Goal: Information Seeking & Learning: Learn about a topic

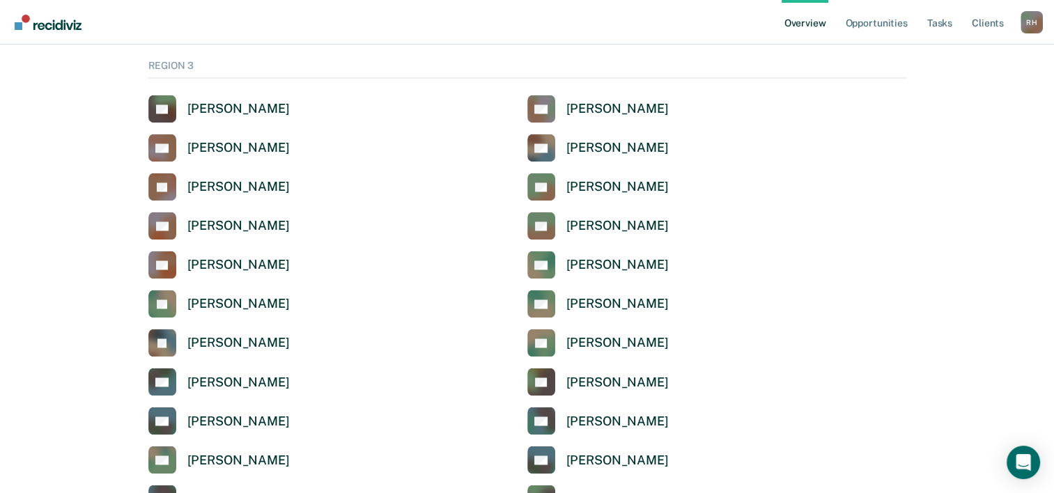
scroll to position [2298, 0]
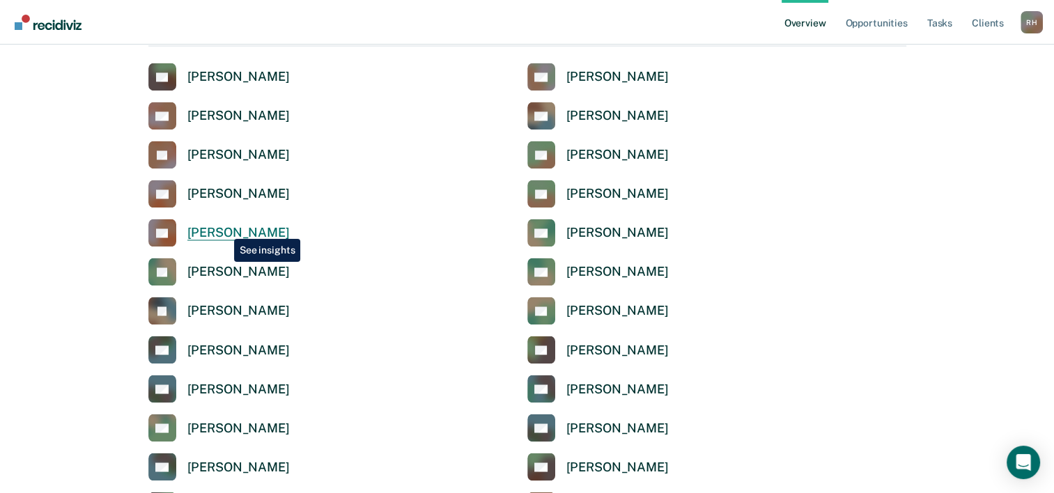
click at [223, 228] on div "[PERSON_NAME]" at bounding box center [238, 233] width 102 height 16
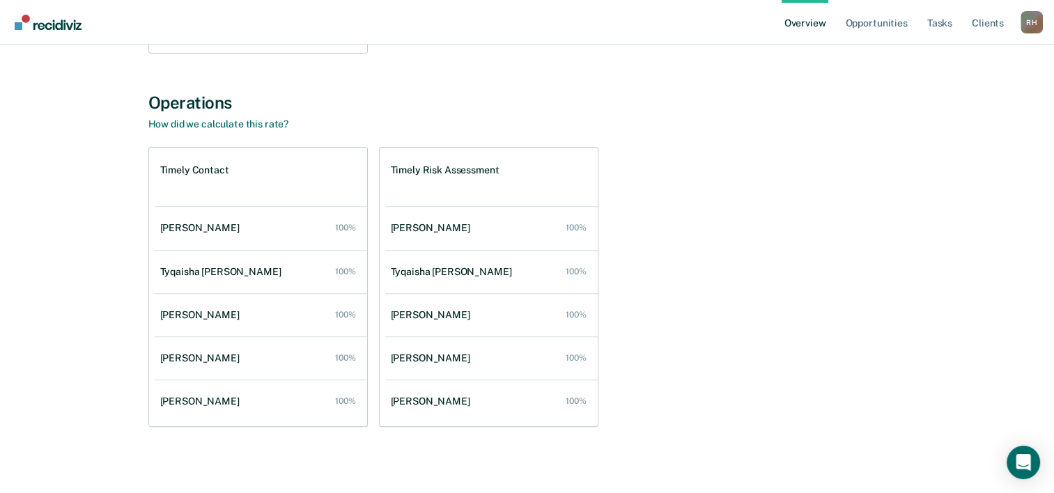
scroll to position [460, 0]
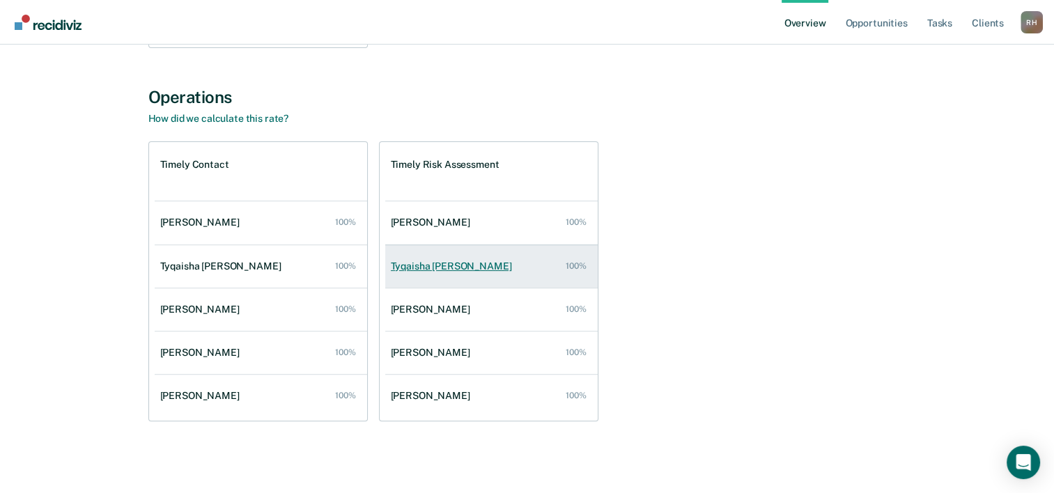
click at [452, 269] on div "Tyqaisha [PERSON_NAME]" at bounding box center [454, 266] width 127 height 12
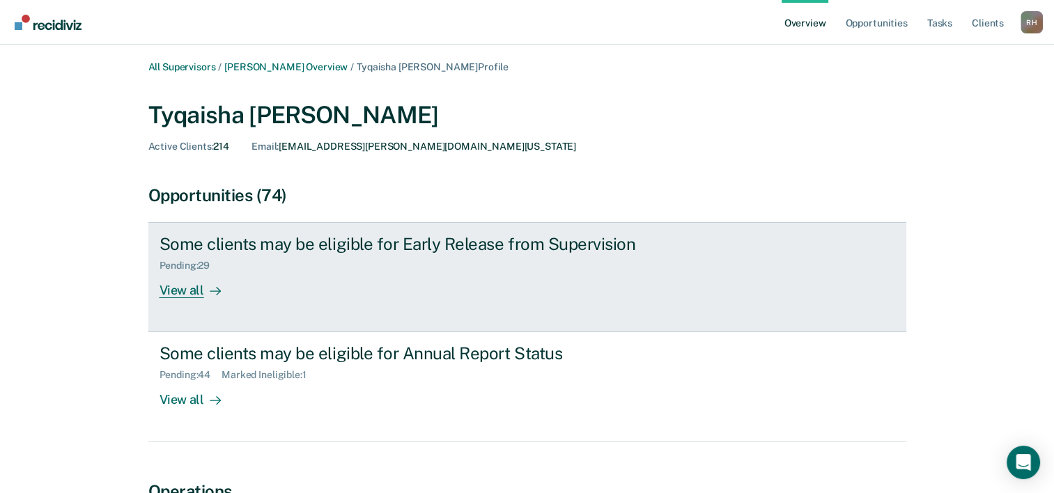
click at [195, 290] on div "View all" at bounding box center [198, 285] width 78 height 27
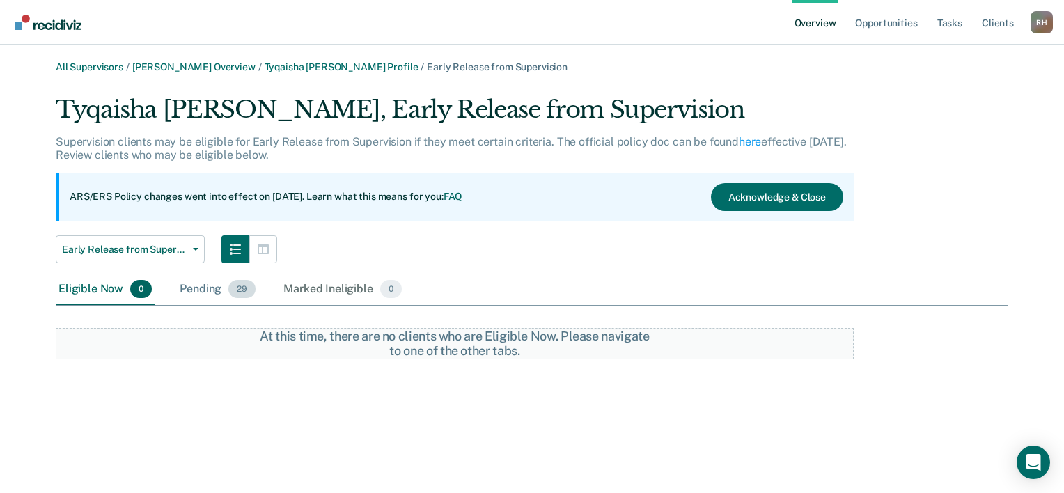
click at [201, 291] on div "Pending 29" at bounding box center [217, 289] width 81 height 31
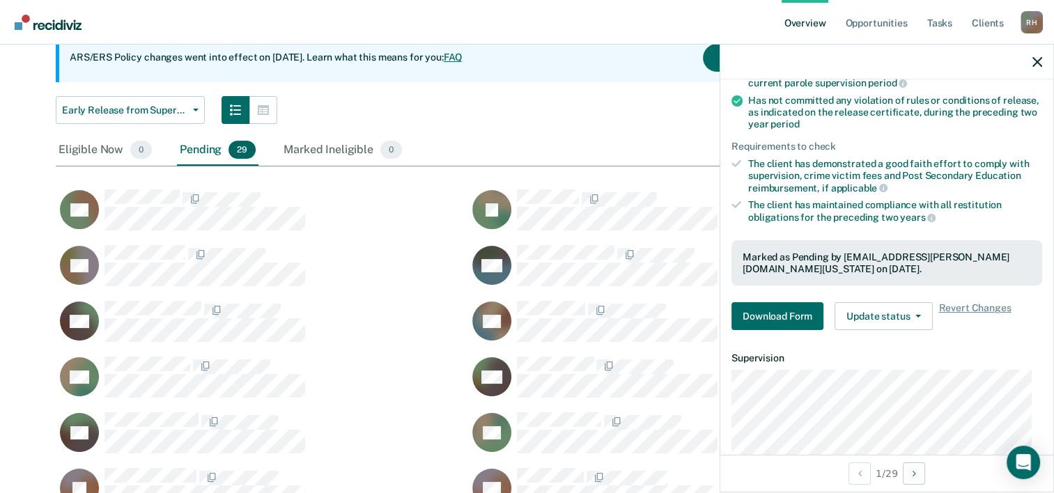
scroll to position [184, 0]
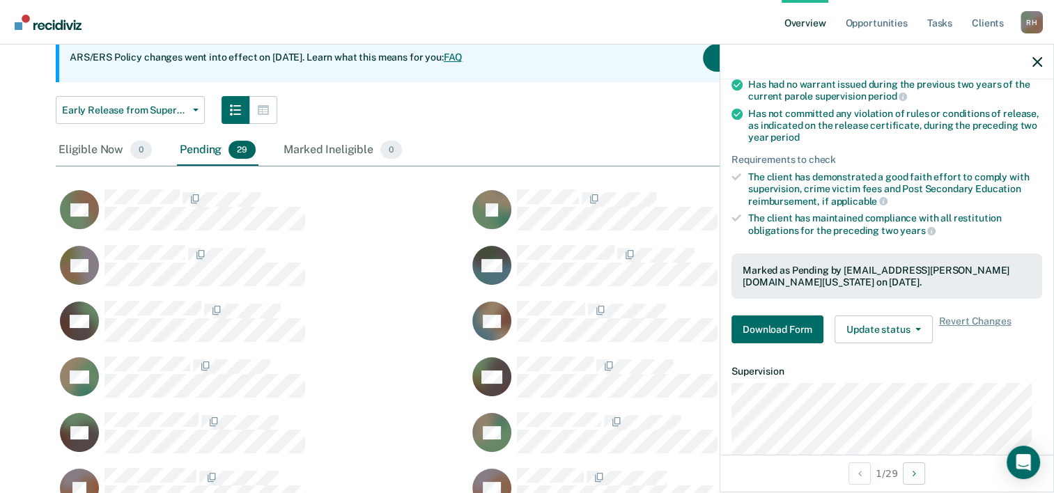
click at [463, 58] on link "FAQ" at bounding box center [453, 57] width 19 height 11
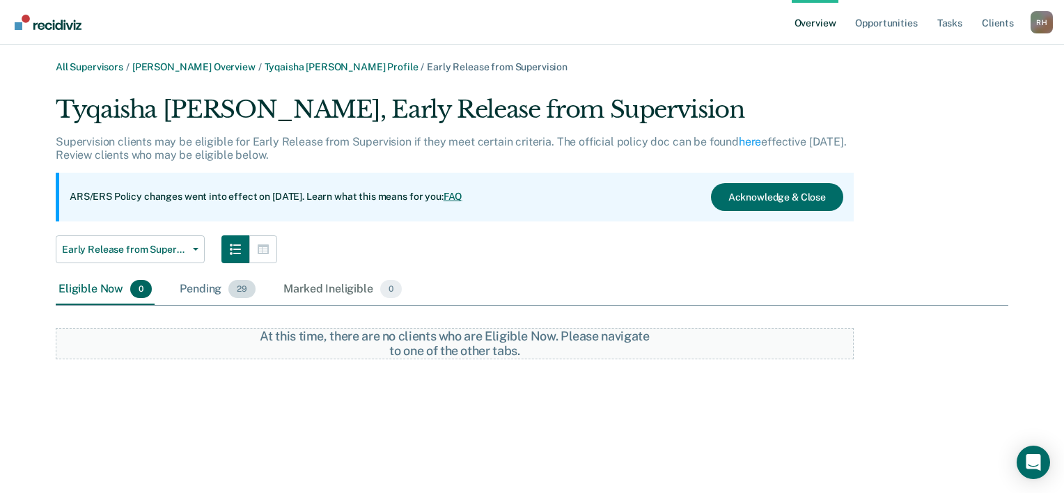
click at [200, 290] on div "Pending 29" at bounding box center [217, 289] width 81 height 31
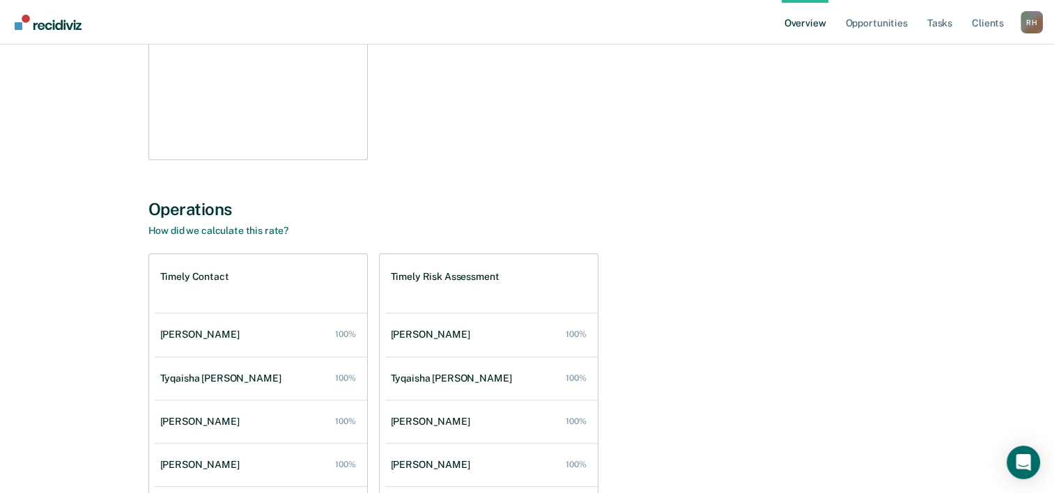
scroll to position [418, 0]
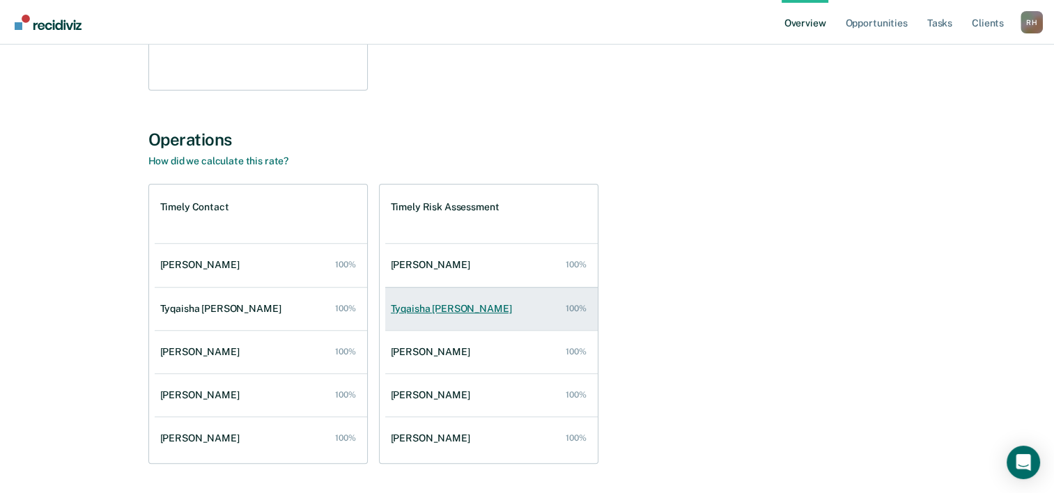
click at [444, 309] on div "Tyqaisha [PERSON_NAME]" at bounding box center [454, 309] width 127 height 12
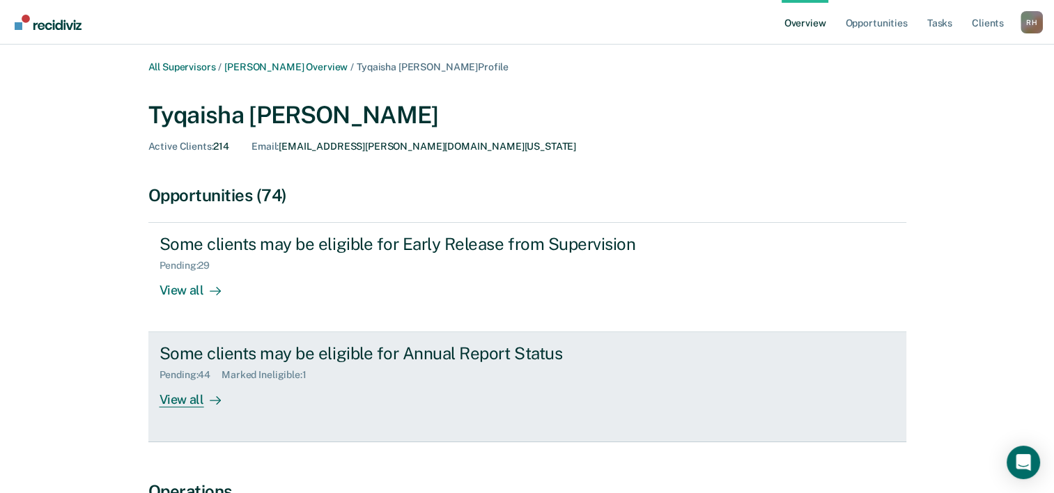
click at [187, 398] on div "View all" at bounding box center [198, 394] width 78 height 27
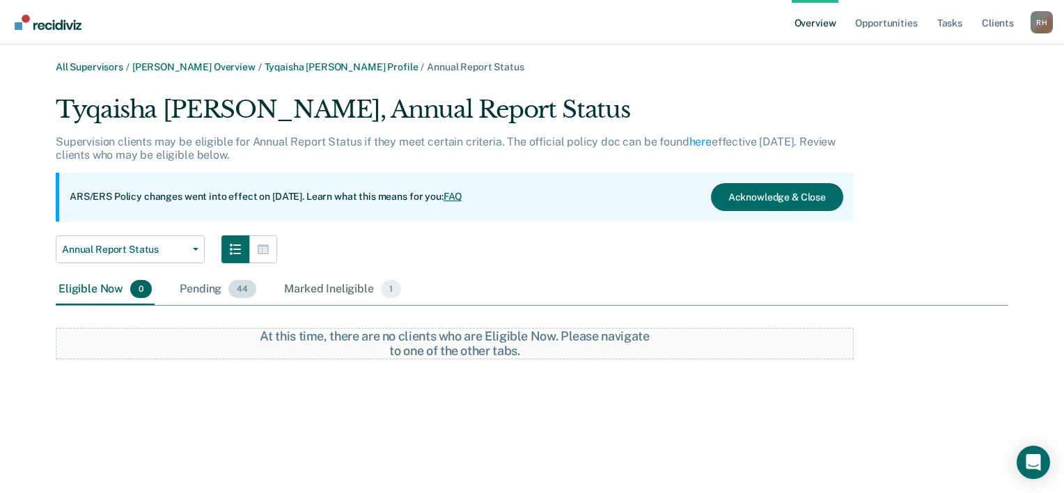
click at [219, 291] on div "Pending 44" at bounding box center [218, 289] width 82 height 31
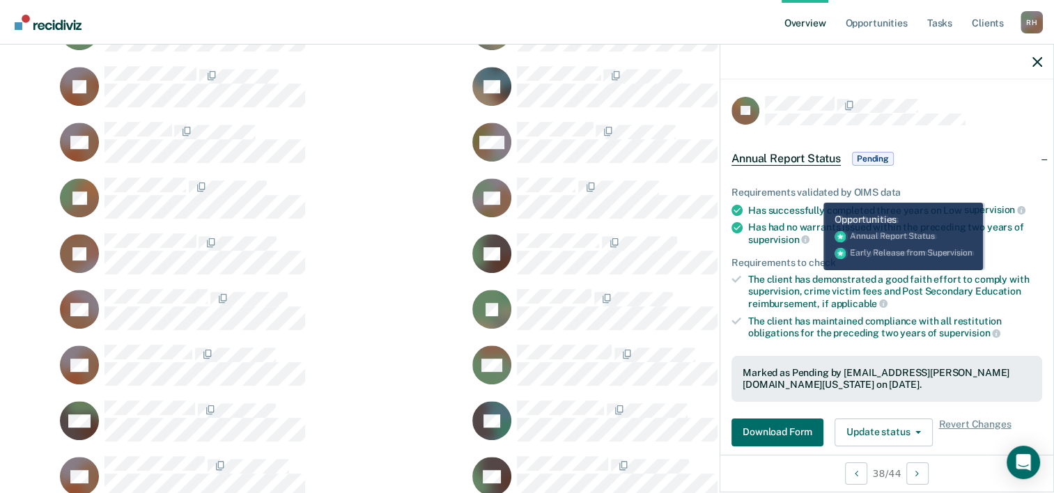
scroll to position [617, 0]
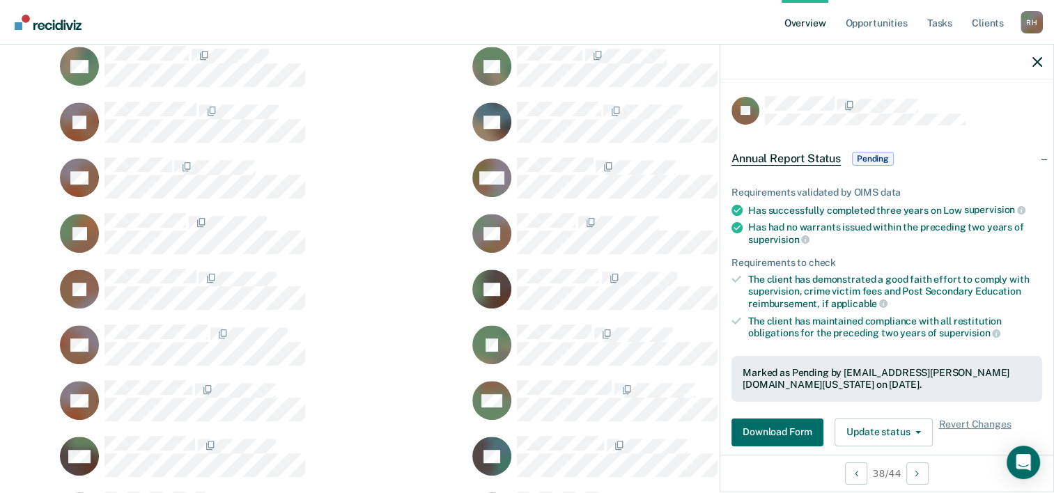
click at [794, 161] on span "Annual Report Status" at bounding box center [785, 159] width 109 height 14
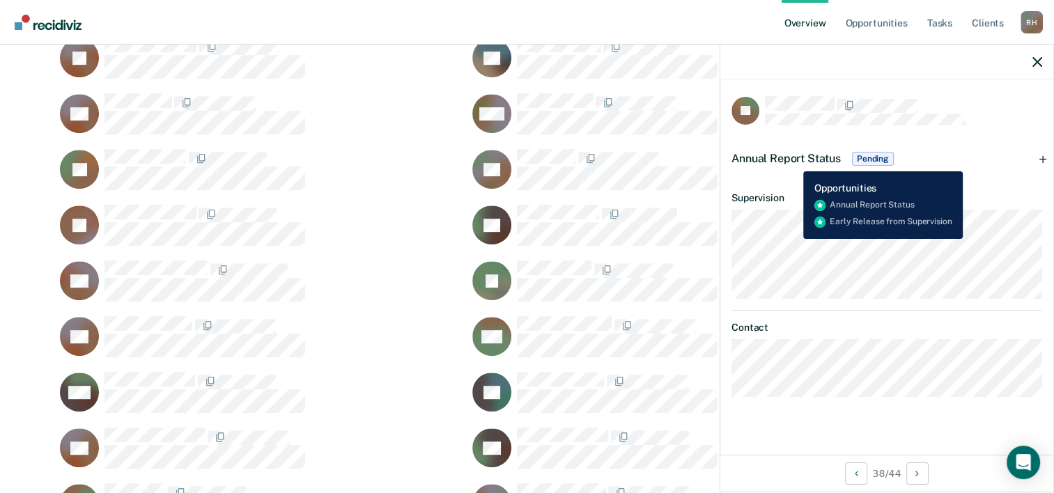
scroll to position [756, 0]
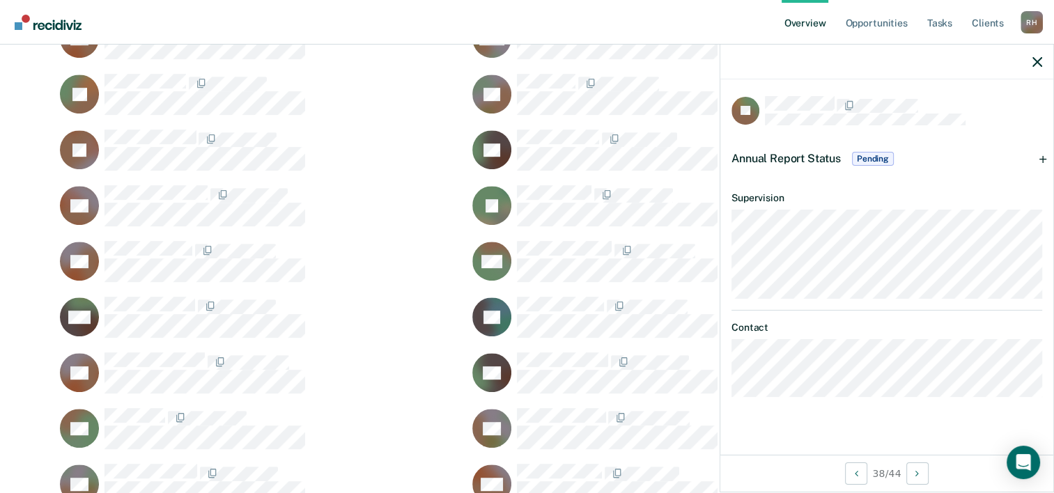
click at [790, 155] on span "Annual Report Status" at bounding box center [785, 158] width 109 height 13
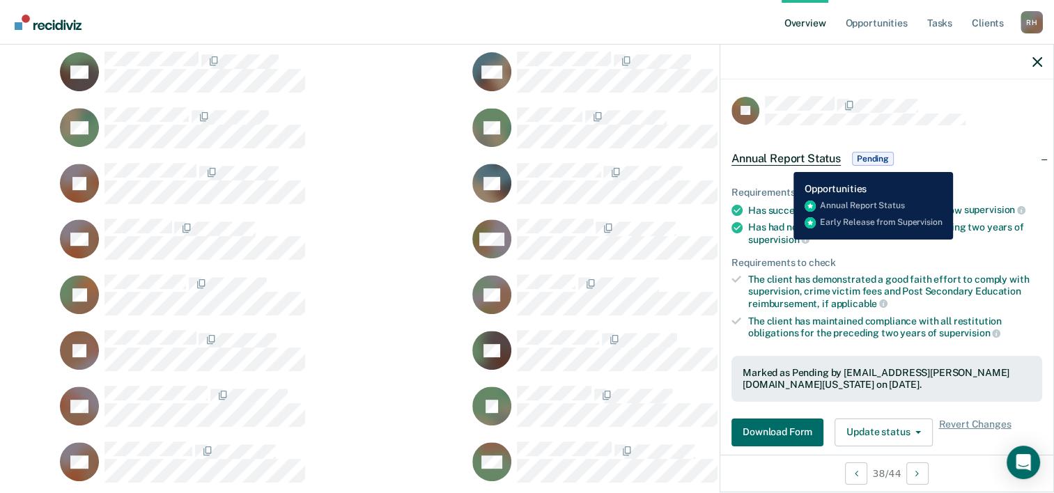
scroll to position [547, 0]
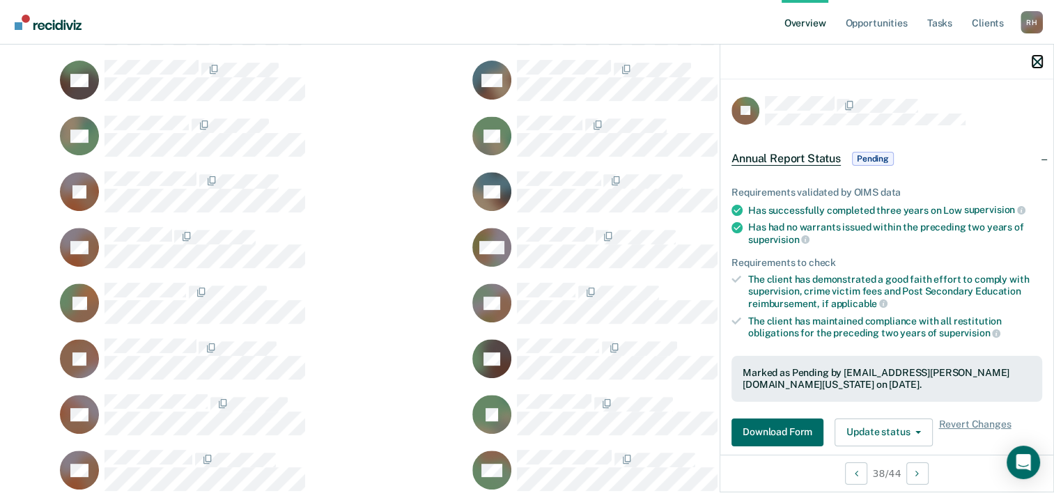
click at [1032, 63] on icon "button" at bounding box center [1037, 62] width 10 height 10
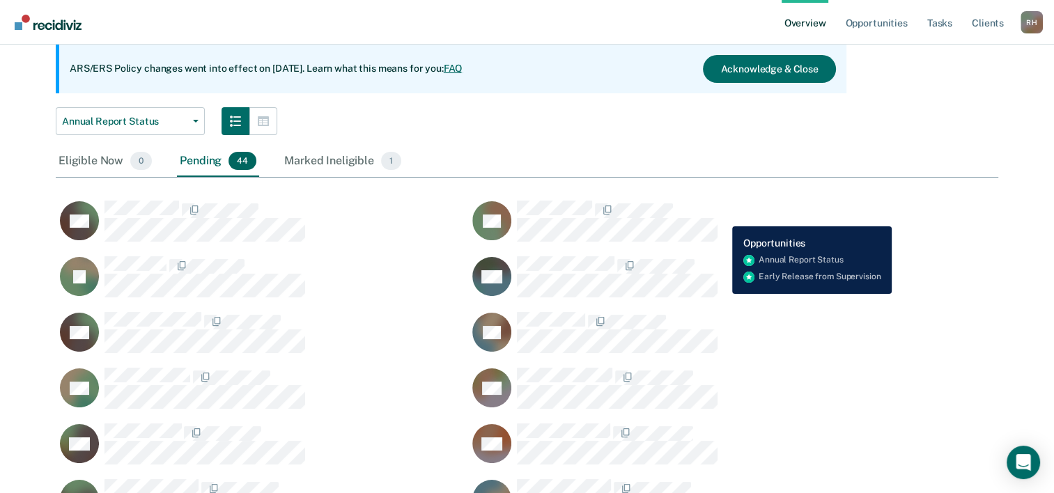
scroll to position [58, 0]
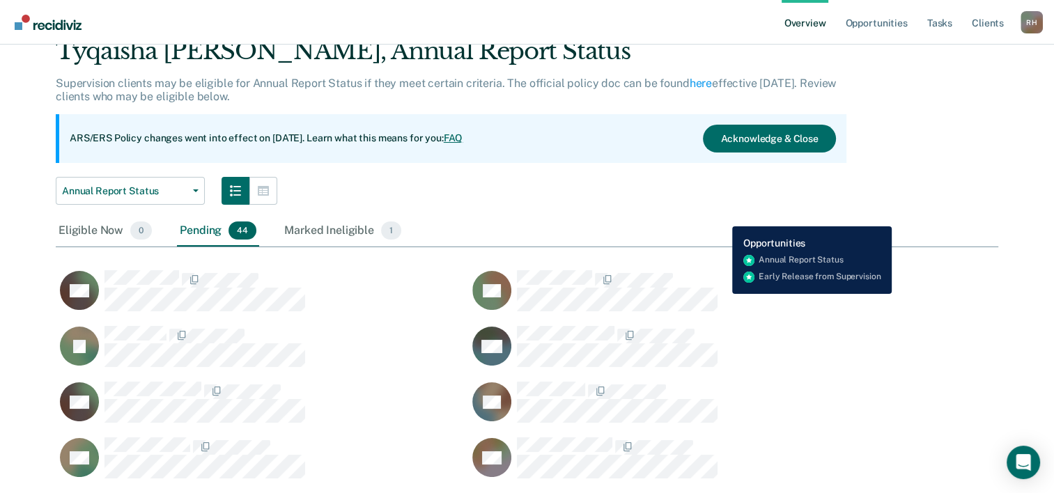
click at [309, 226] on div "Marked Ineligible 1" at bounding box center [342, 231] width 123 height 31
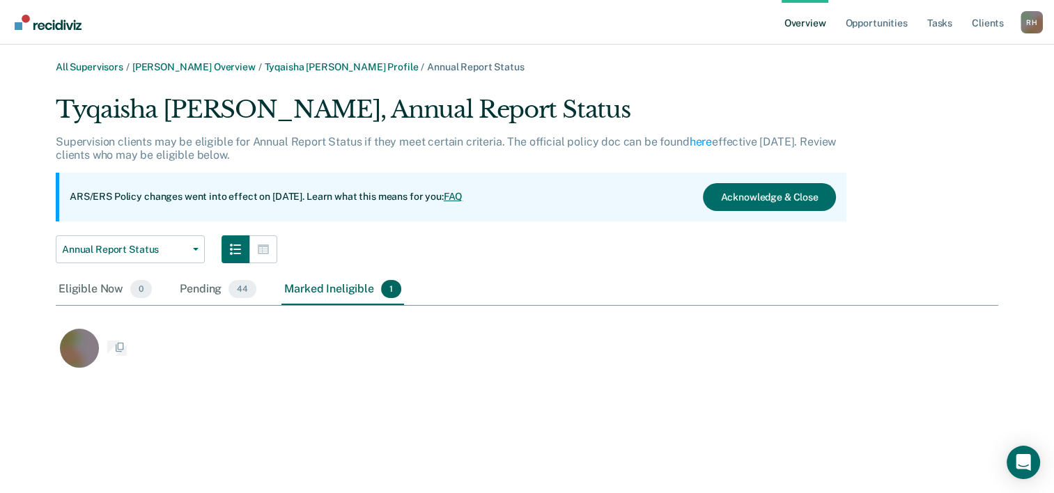
scroll to position [11, 11]
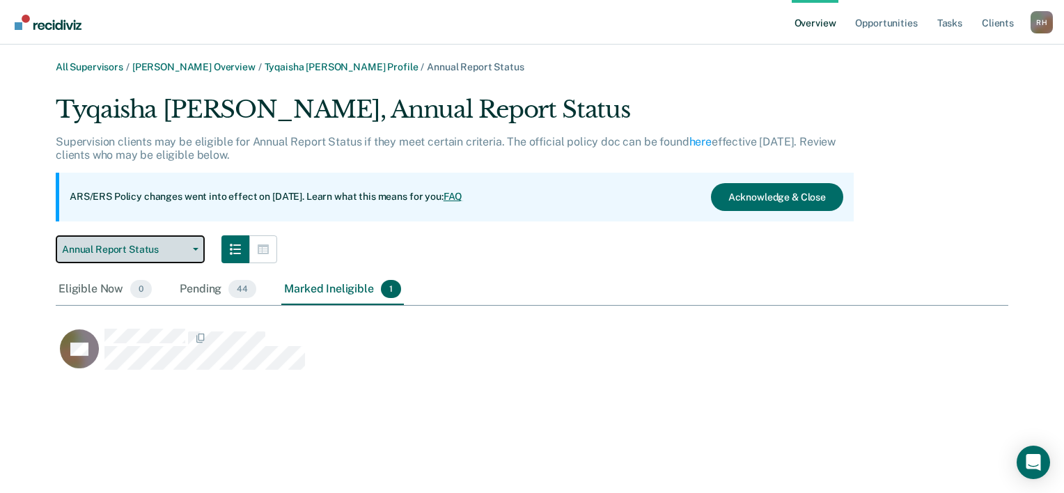
click at [194, 249] on icon "button" at bounding box center [196, 249] width 6 height 3
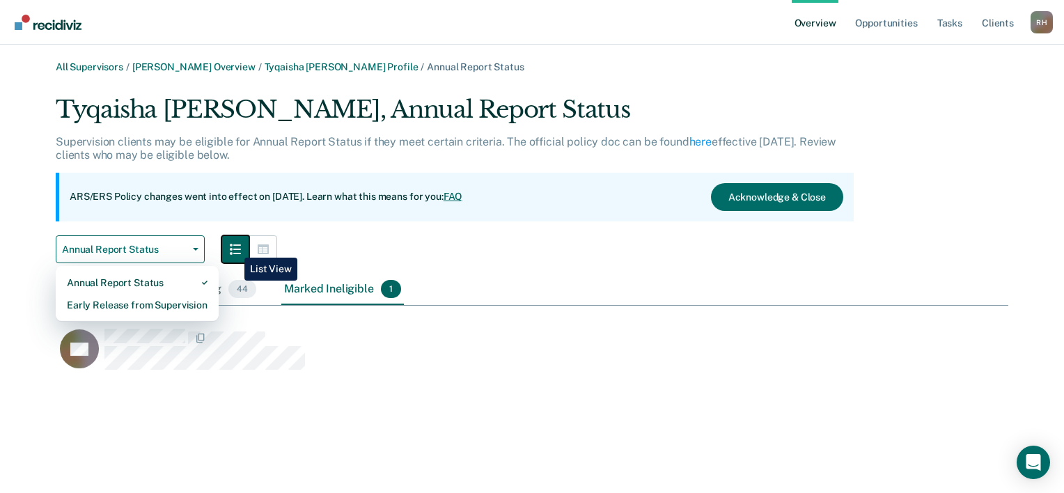
click at [234, 247] on icon "button" at bounding box center [235, 249] width 11 height 11
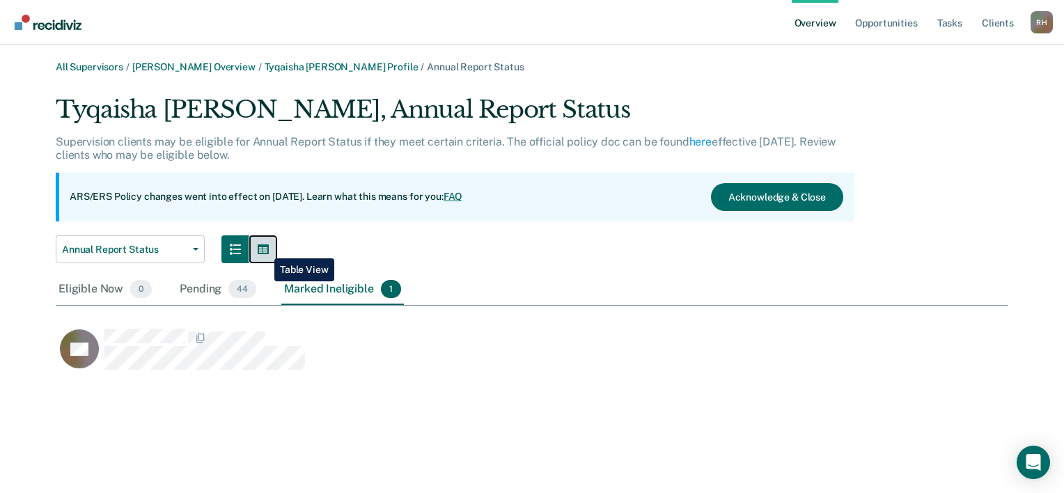
click at [264, 248] on icon "button" at bounding box center [263, 249] width 11 height 11
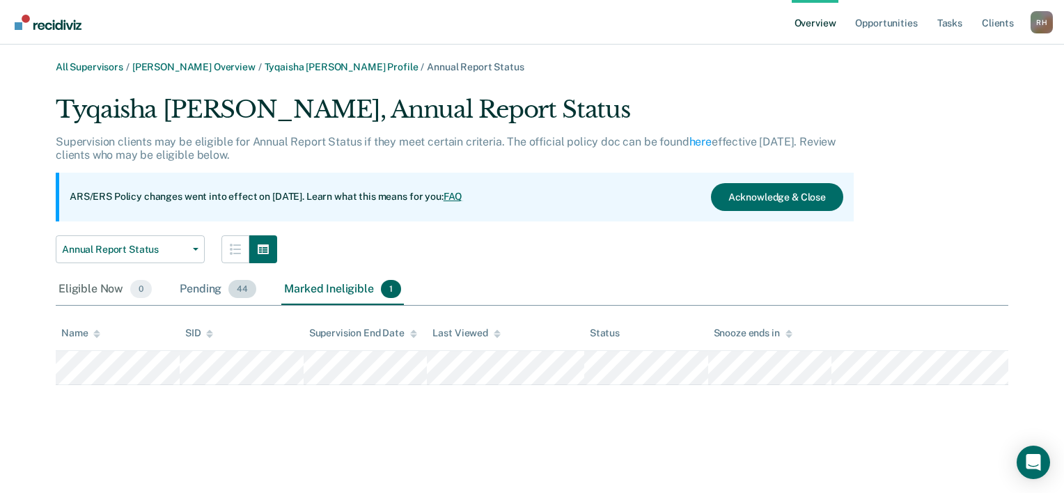
click at [197, 290] on div "Pending 44" at bounding box center [218, 289] width 82 height 31
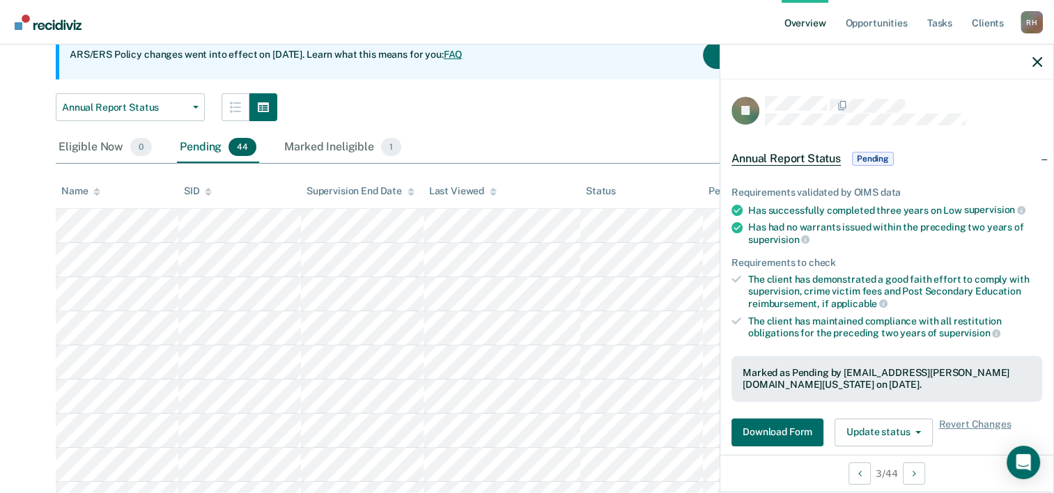
scroll to position [139, 0]
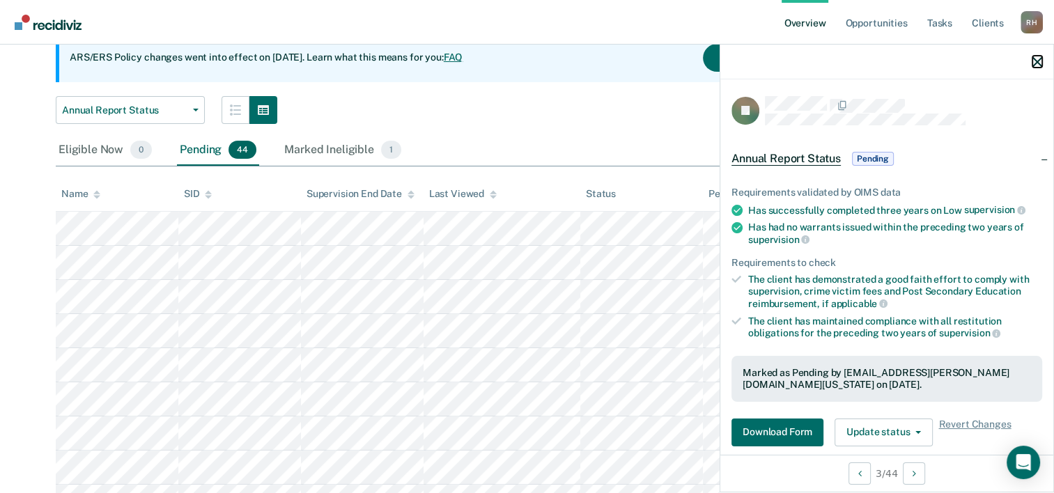
click at [1038, 60] on icon "button" at bounding box center [1037, 62] width 10 height 10
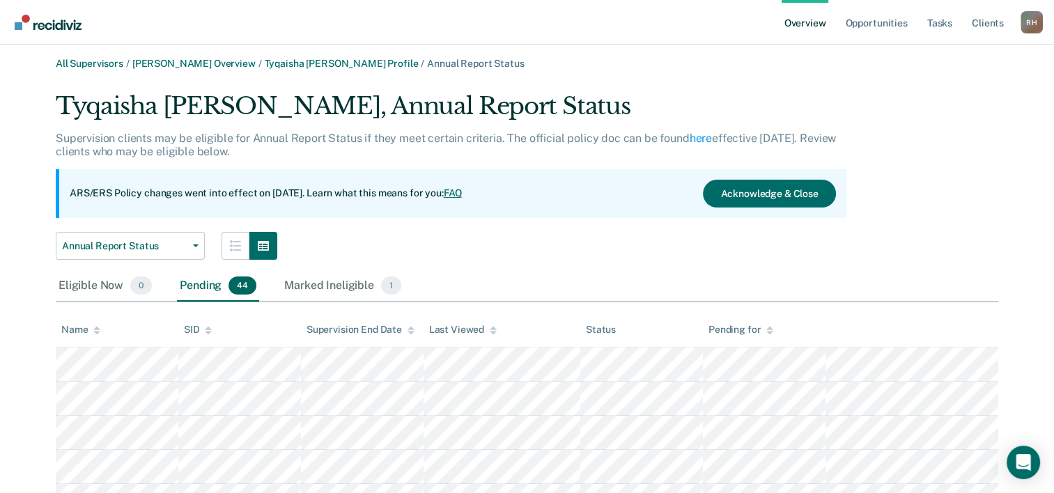
scroll to position [0, 0]
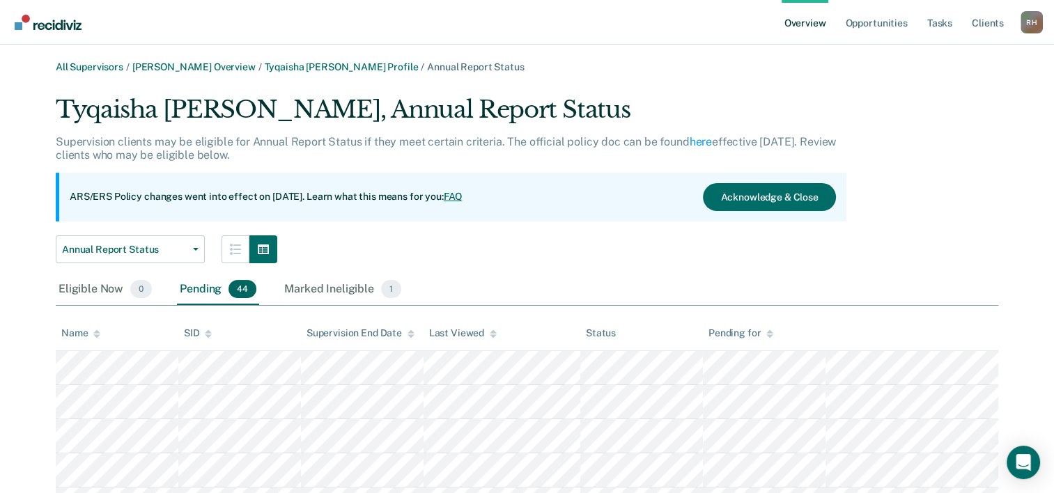
click at [598, 336] on div "Status" at bounding box center [601, 333] width 30 height 12
click at [600, 331] on div "Status" at bounding box center [601, 333] width 30 height 12
click at [1021, 464] on icon "Open Intercom Messenger" at bounding box center [1023, 462] width 16 height 18
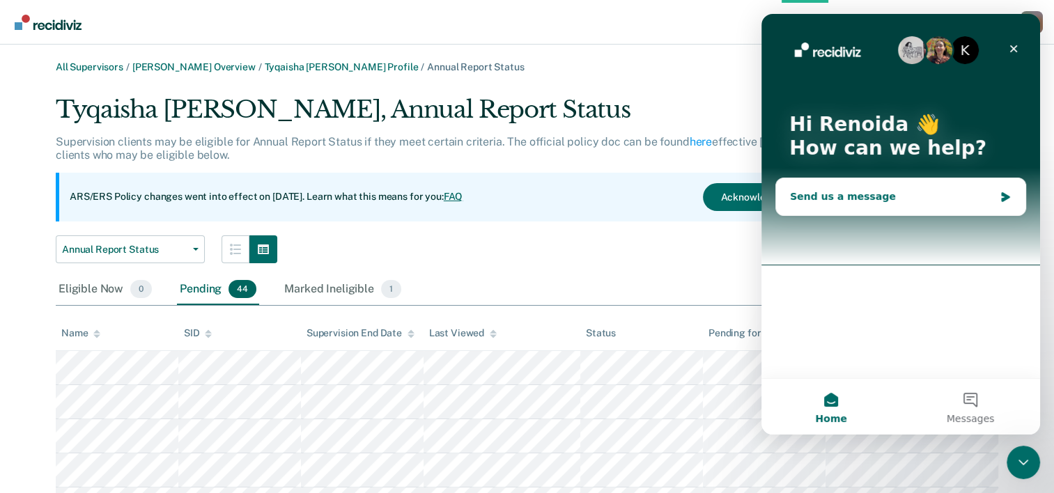
click at [870, 205] on div "Send us a message" at bounding box center [900, 196] width 249 height 37
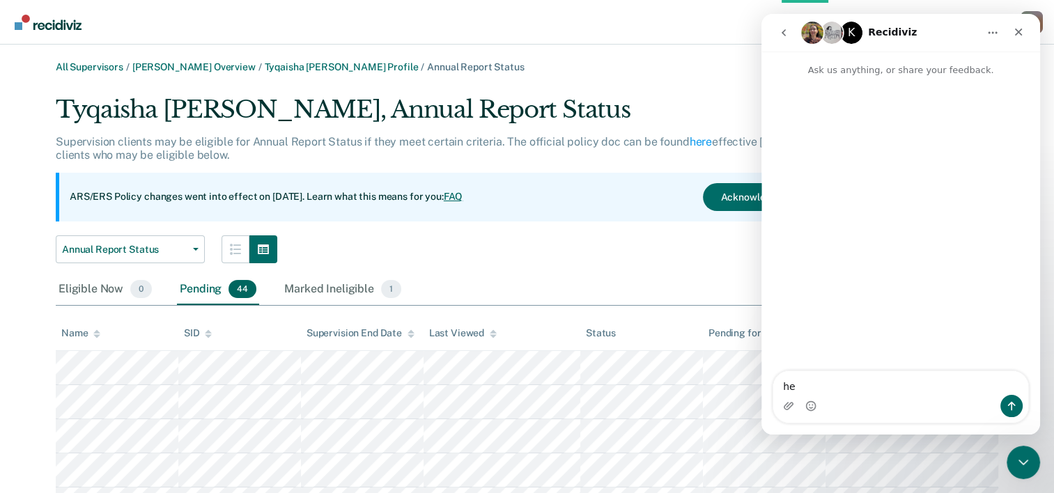
type textarea "h"
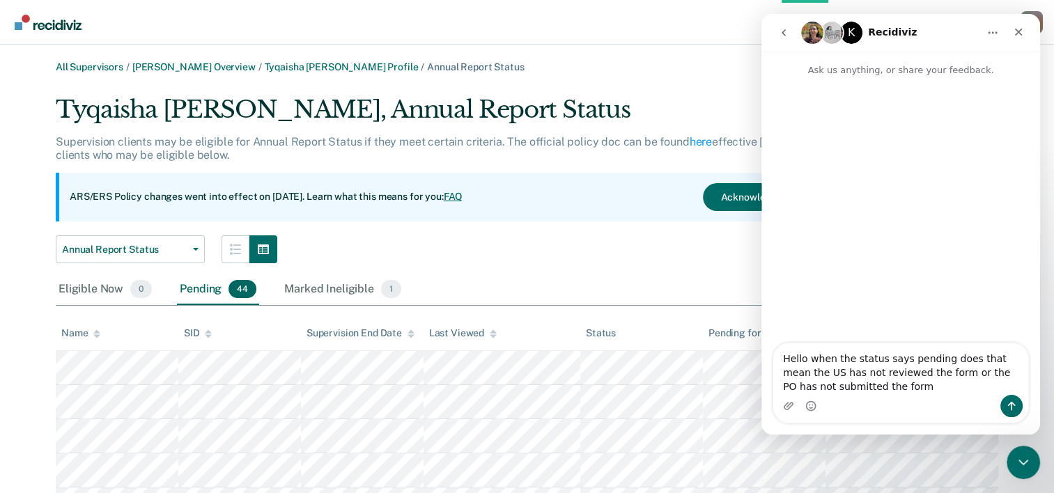
type textarea "Hello when the status says pending does that mean the US has not reviewed the f…"
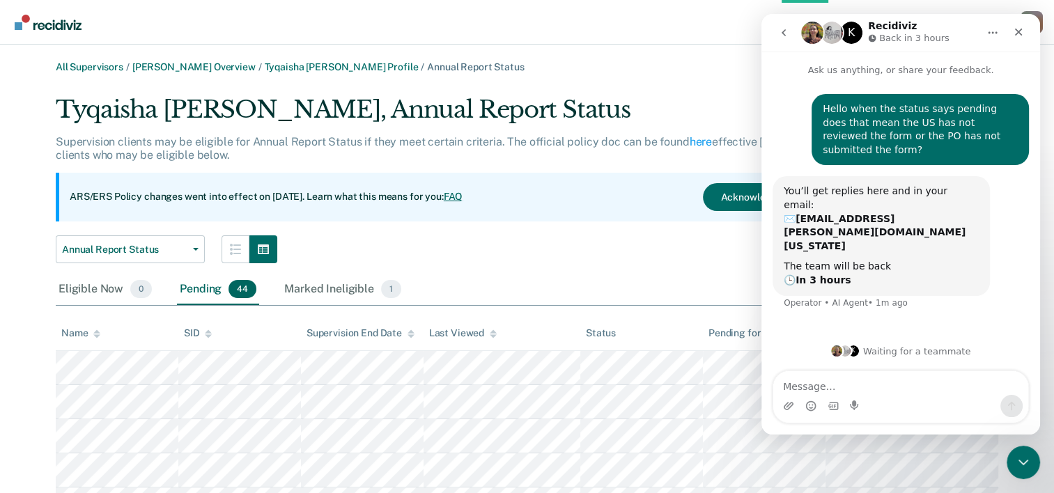
click at [988, 33] on icon "Home" at bounding box center [992, 33] width 9 height 2
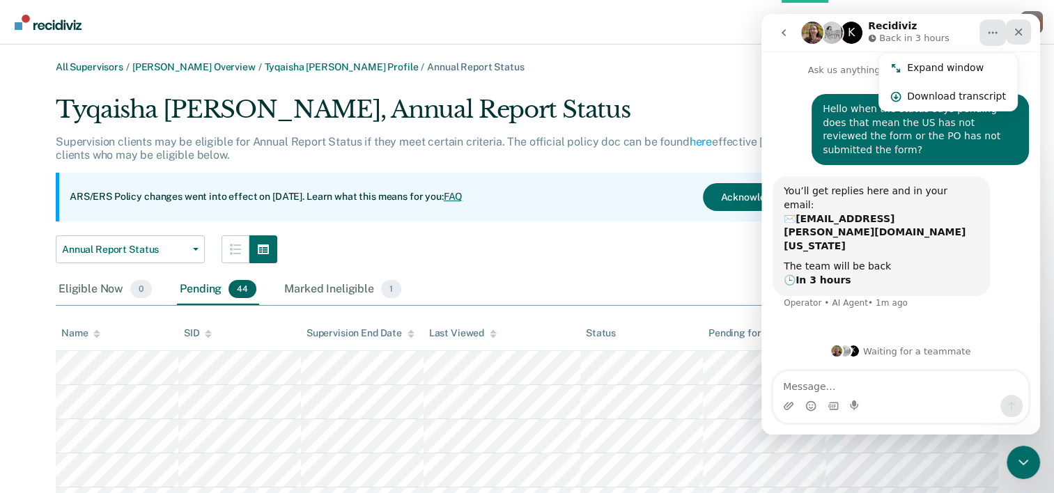
click at [1017, 26] on icon "Close" at bounding box center [1017, 31] width 11 height 11
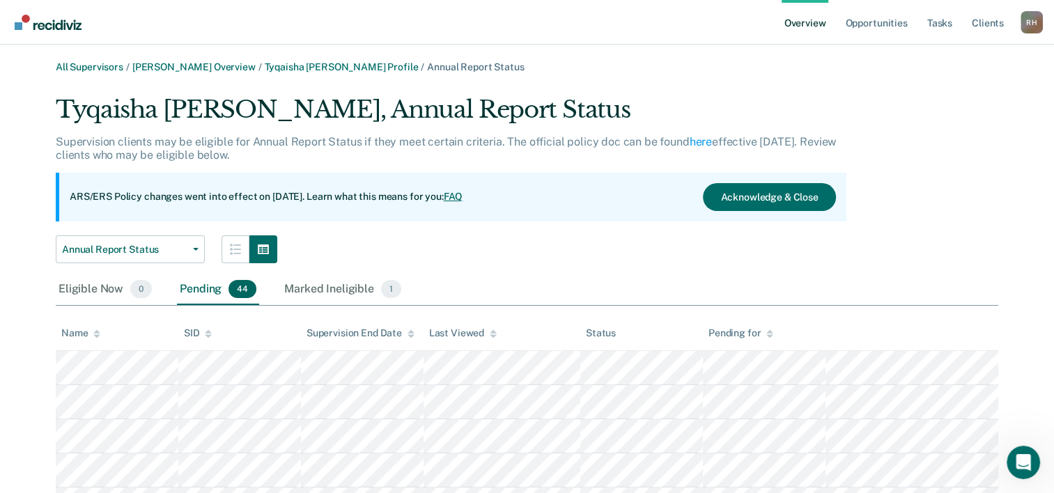
click at [47, 22] on img "Go to Recidiviz Home" at bounding box center [48, 22] width 67 height 15
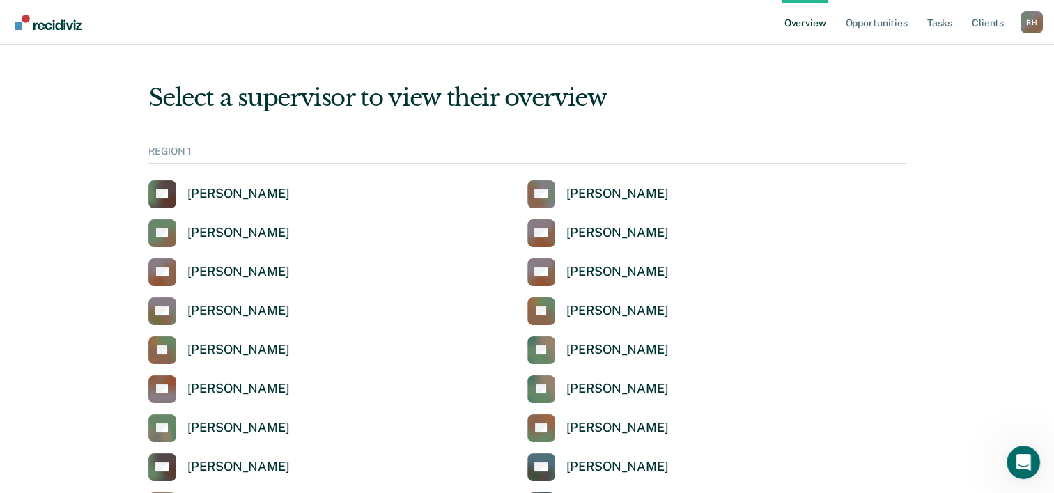
click at [47, 22] on img "Go to Recidiviz Home" at bounding box center [48, 22] width 67 height 15
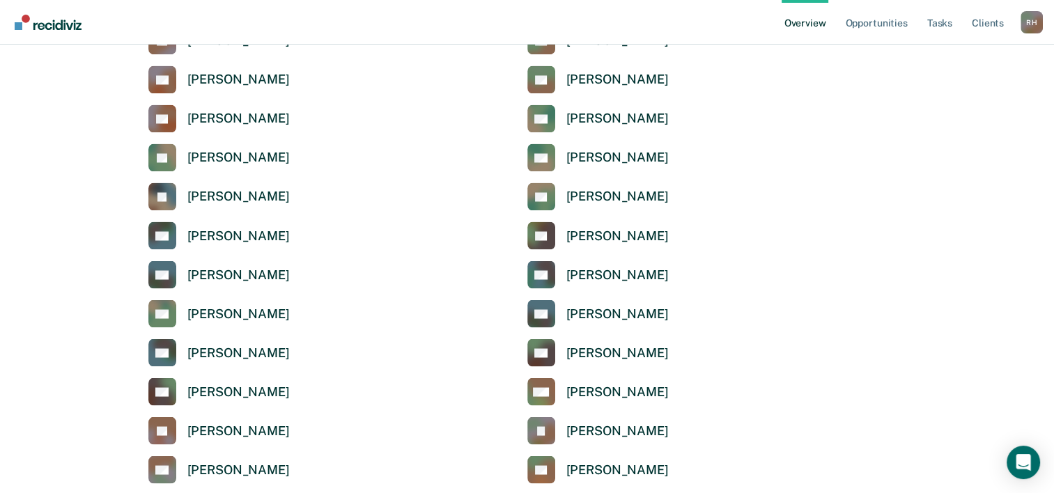
scroll to position [2368, 0]
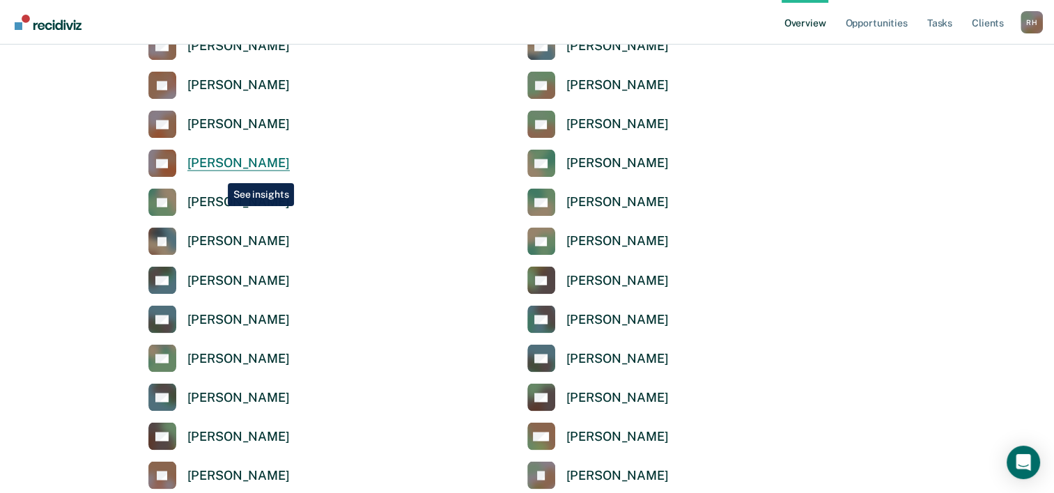
click at [214, 170] on div "[PERSON_NAME]" at bounding box center [238, 163] width 102 height 16
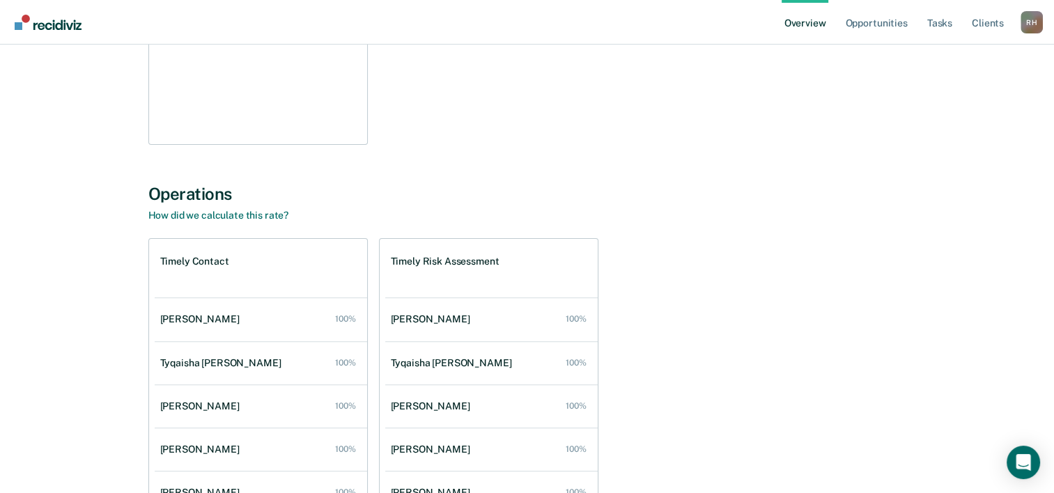
scroll to position [418, 0]
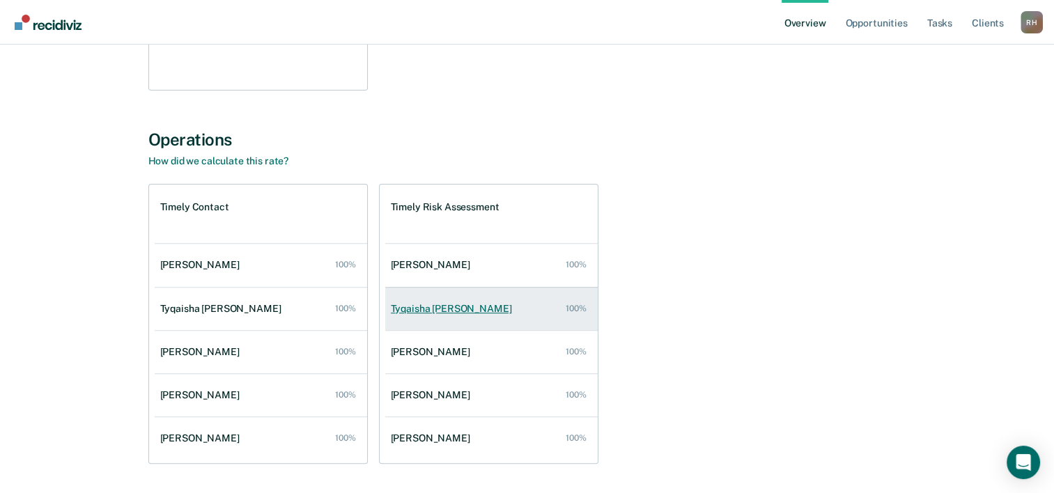
click at [436, 311] on div "Tyqaisha [PERSON_NAME]" at bounding box center [454, 309] width 127 height 12
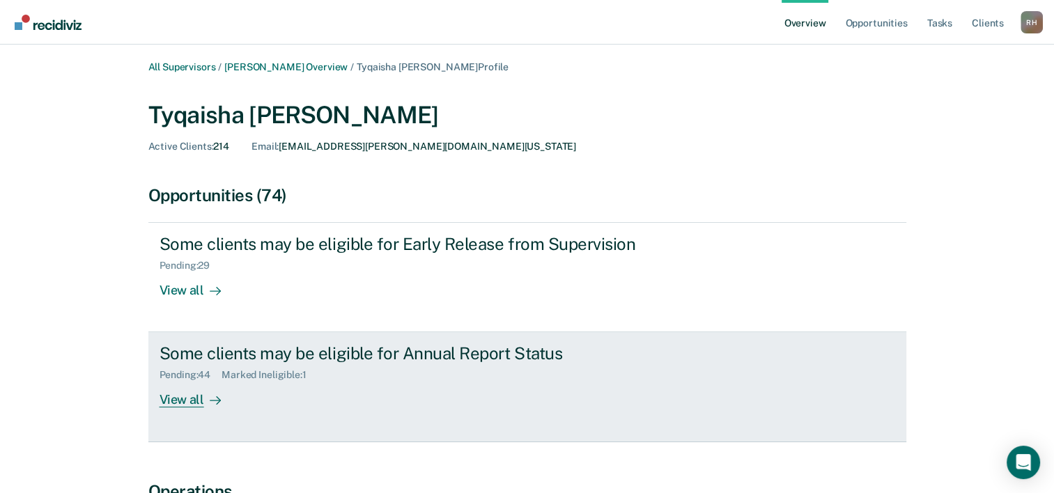
click at [167, 401] on div "View all" at bounding box center [198, 394] width 78 height 27
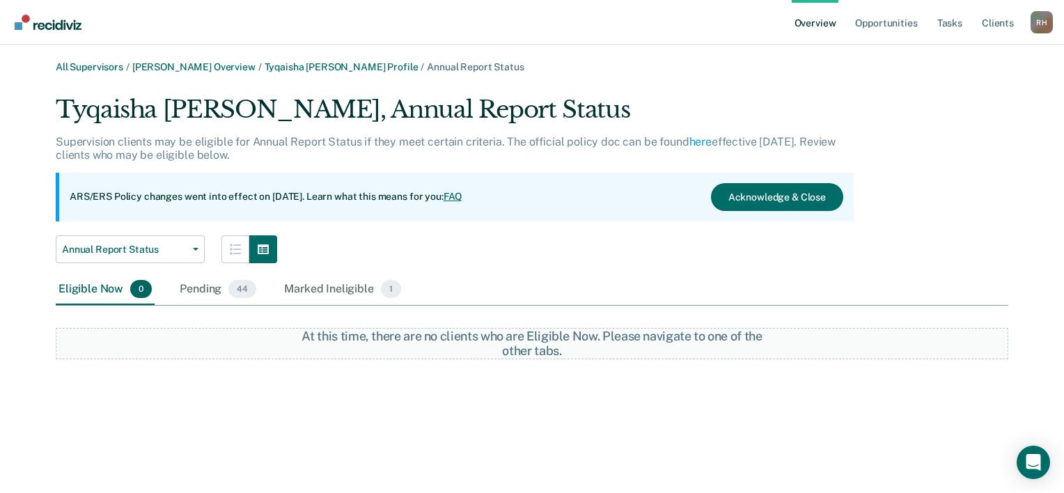
click at [463, 196] on link "FAQ" at bounding box center [453, 196] width 19 height 11
click at [540, 354] on div "At this time, there are no clients who are Eligible Now. Please navigate to one…" at bounding box center [533, 344] width 476 height 30
click at [205, 289] on div "Pending 44" at bounding box center [218, 289] width 82 height 31
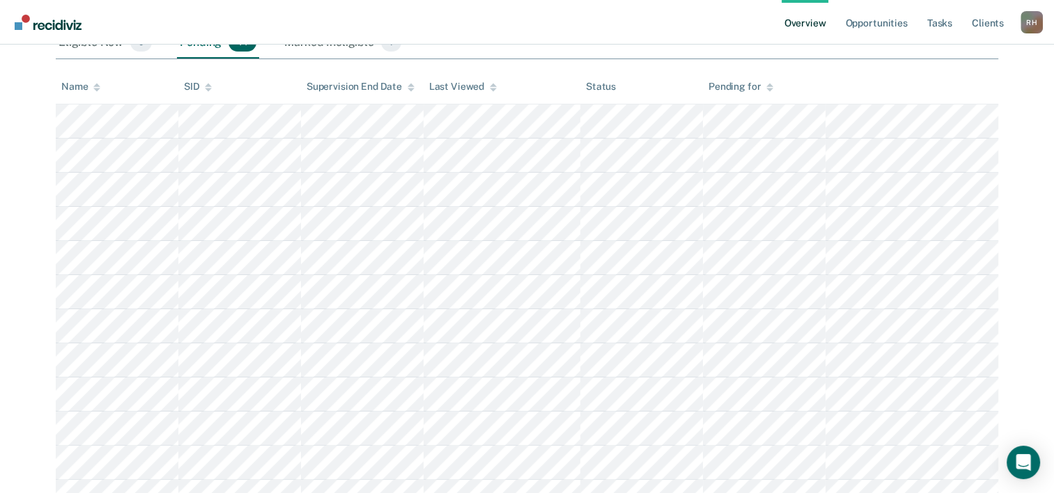
scroll to position [279, 0]
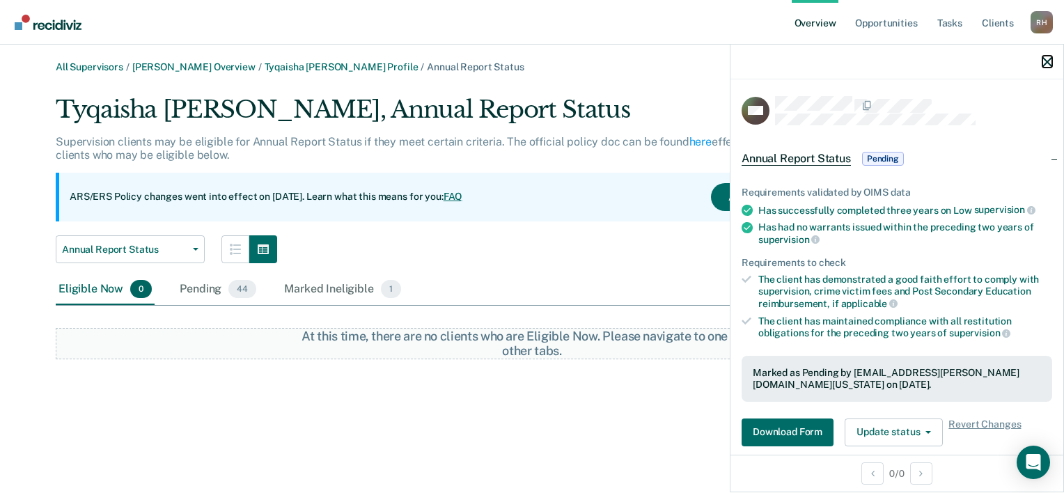
click at [1050, 59] on icon "button" at bounding box center [1047, 62] width 10 height 10
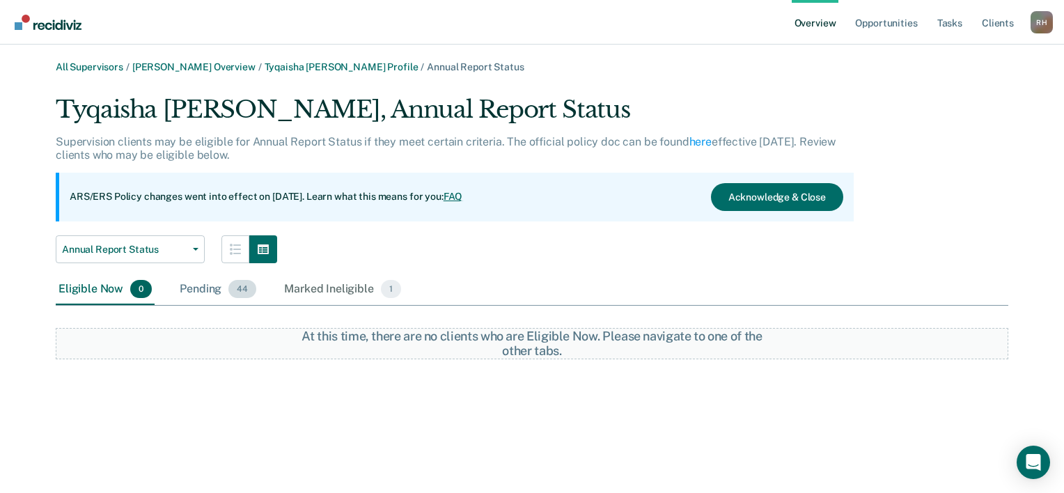
click at [192, 288] on div "Pending 44" at bounding box center [218, 289] width 82 height 31
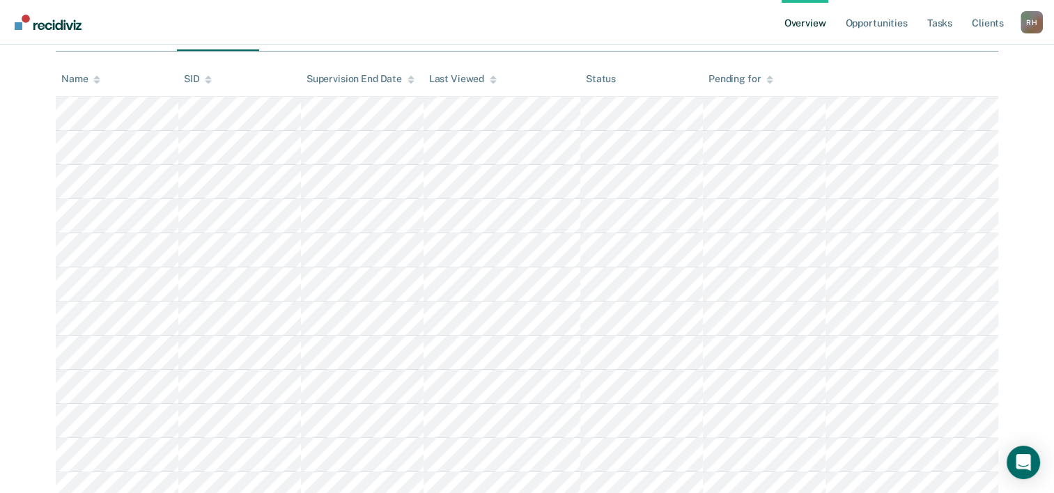
scroll to position [70, 0]
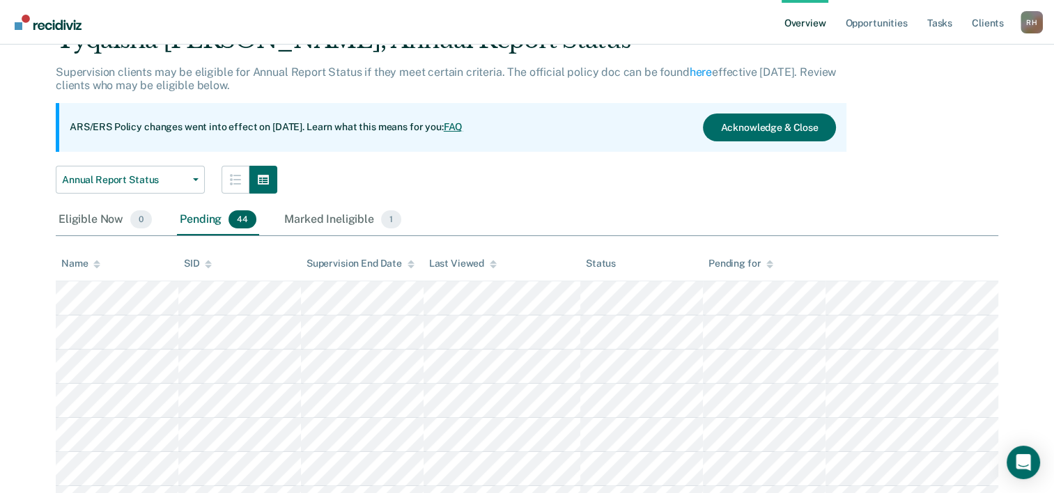
click at [95, 267] on icon at bounding box center [96, 264] width 7 height 9
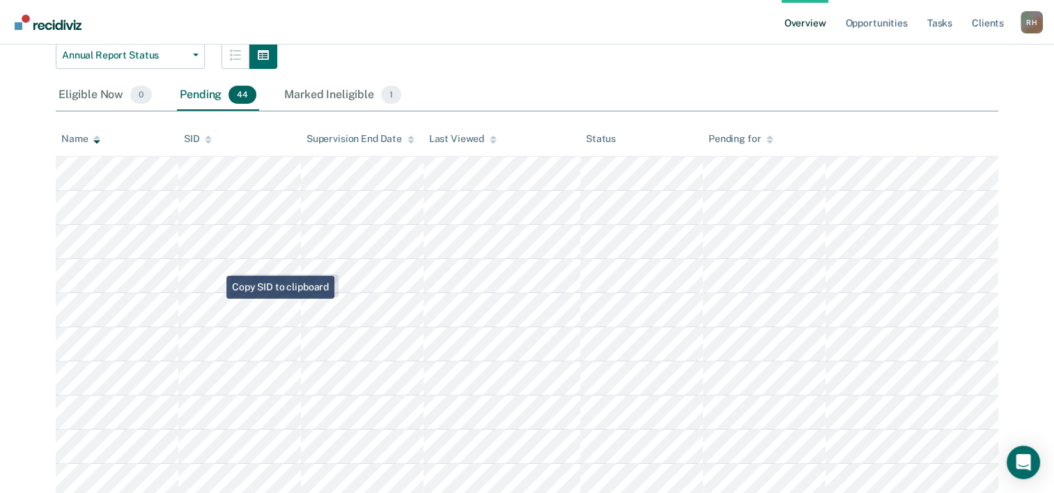
scroll to position [0, 0]
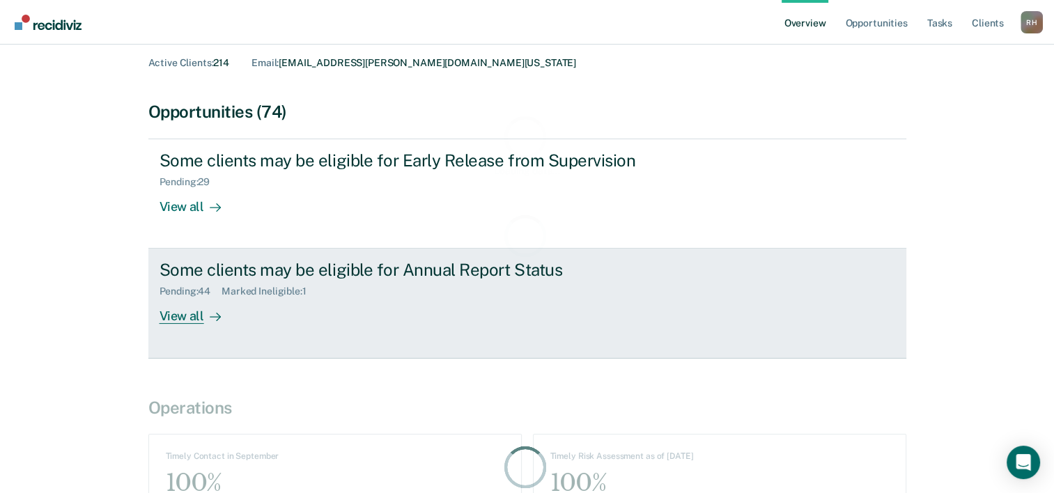
scroll to position [187, 0]
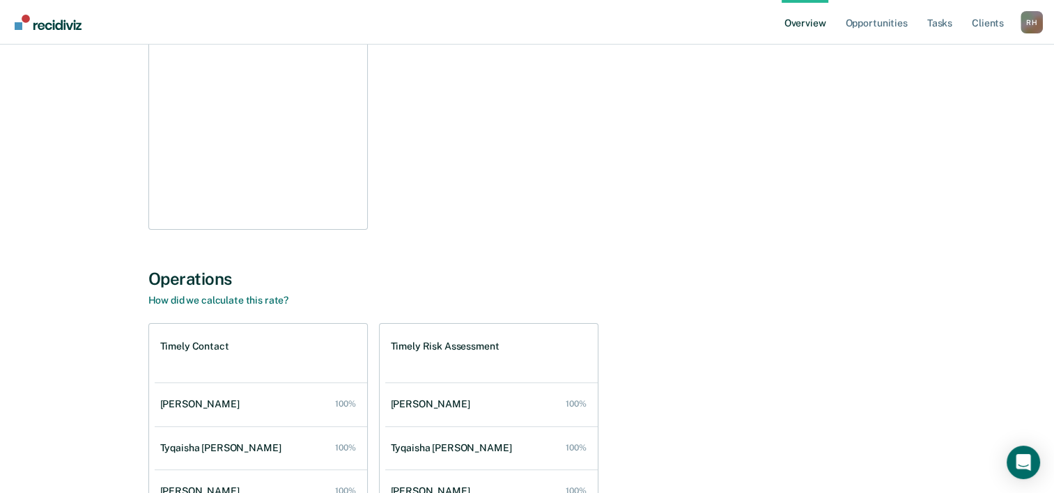
scroll to position [418, 0]
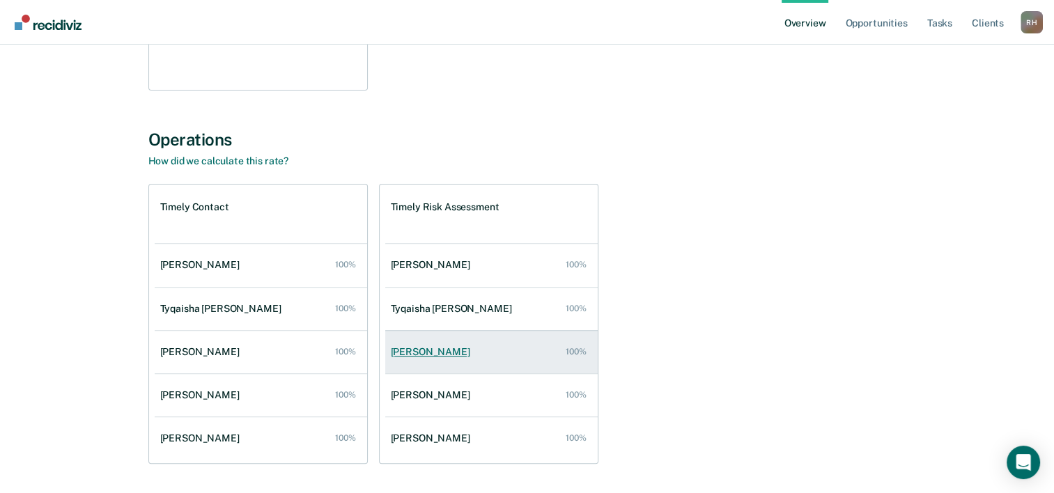
click at [428, 347] on div "[PERSON_NAME]" at bounding box center [433, 352] width 85 height 12
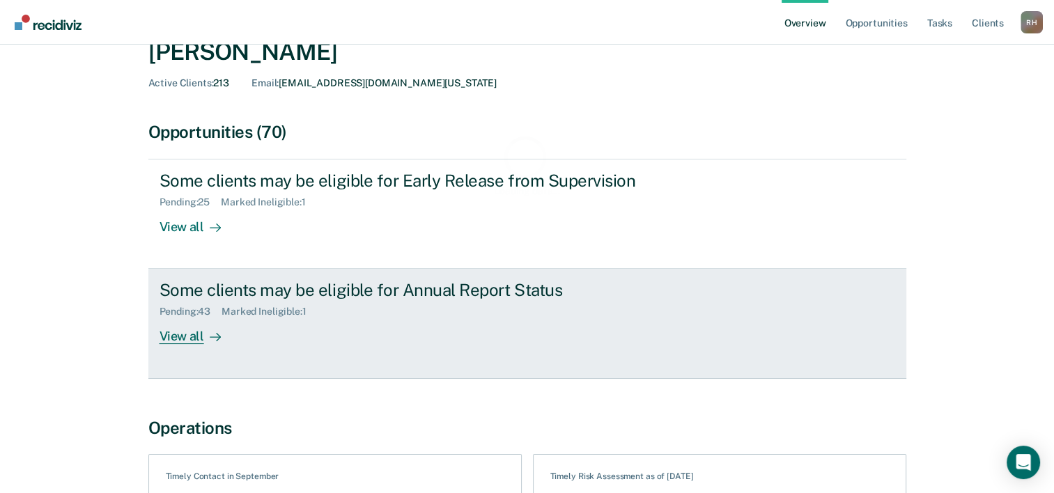
scroll to position [139, 0]
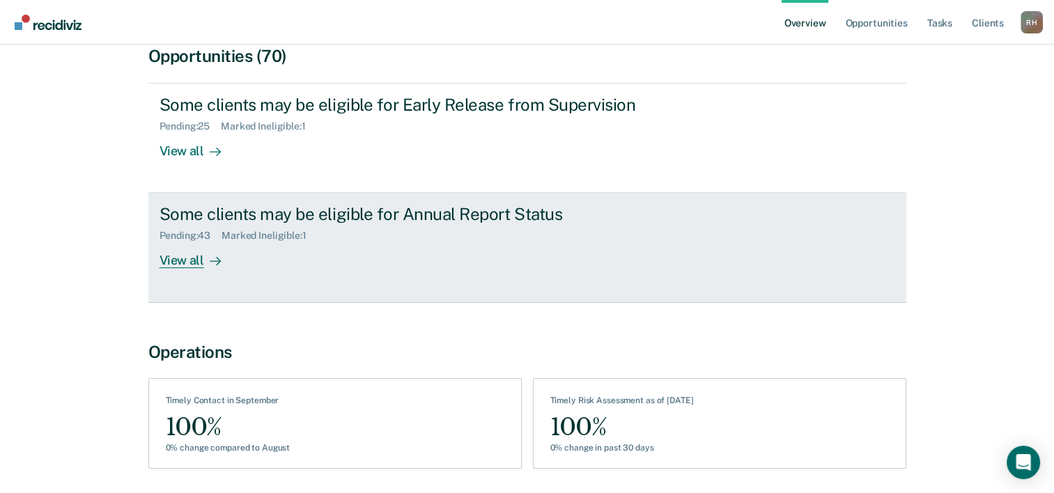
click at [182, 256] on div "View all" at bounding box center [198, 255] width 78 height 27
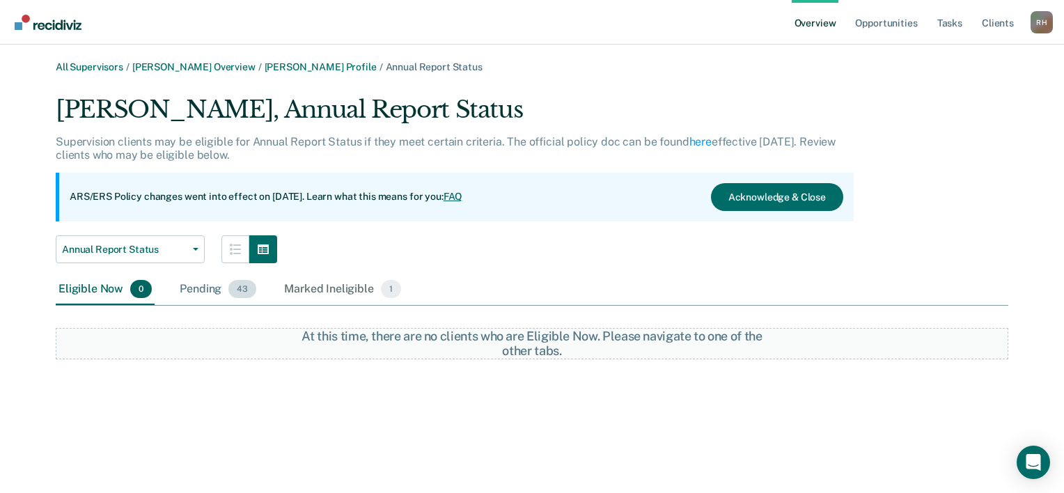
click at [215, 290] on div "Pending 43" at bounding box center [218, 289] width 82 height 31
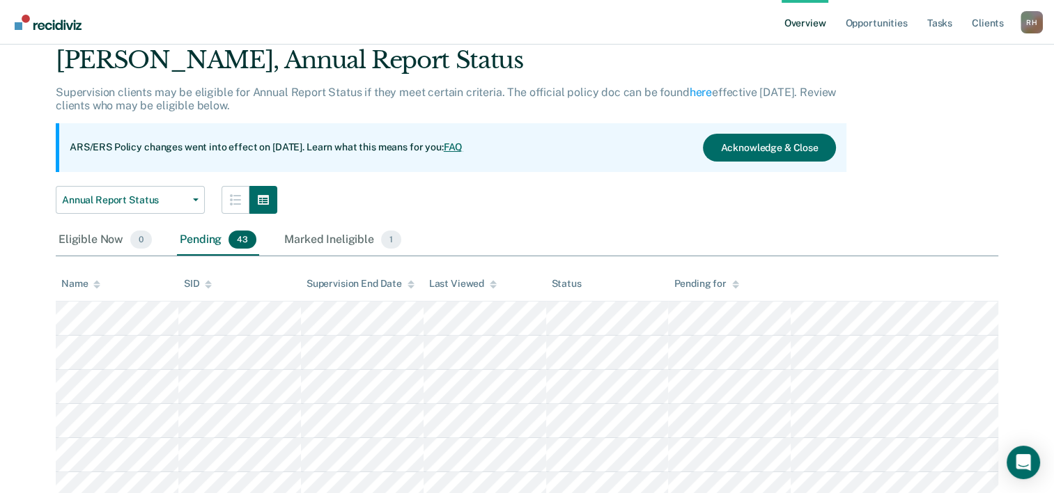
scroll to position [70, 0]
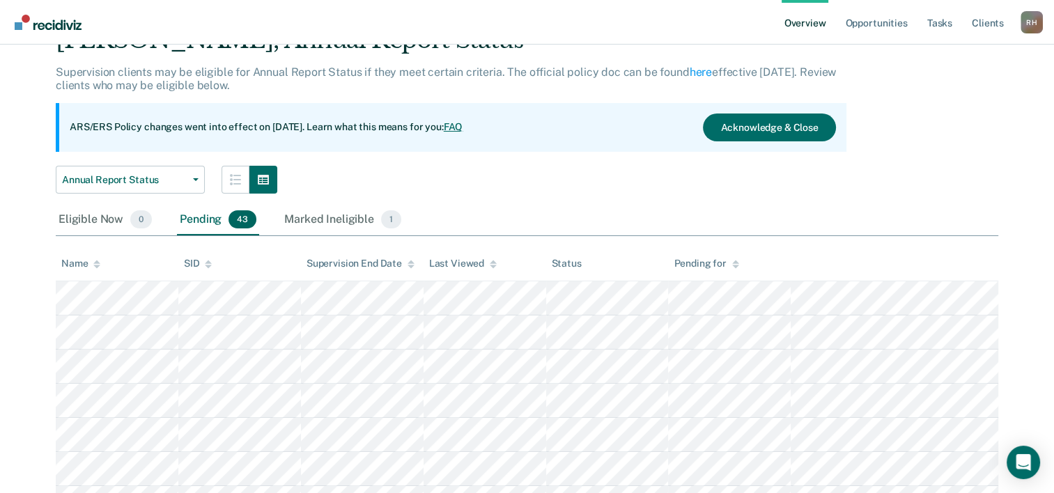
click at [95, 265] on icon at bounding box center [96, 264] width 7 height 9
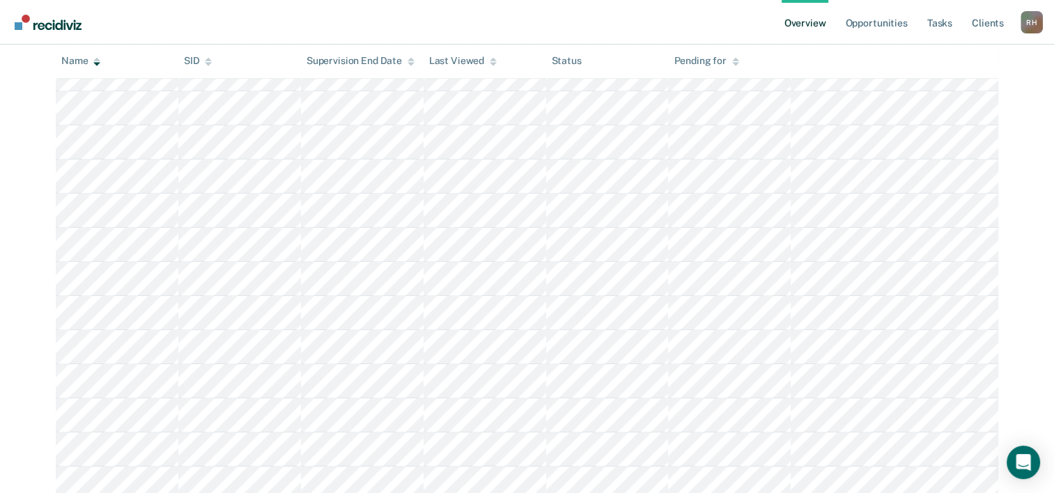
scroll to position [421, 0]
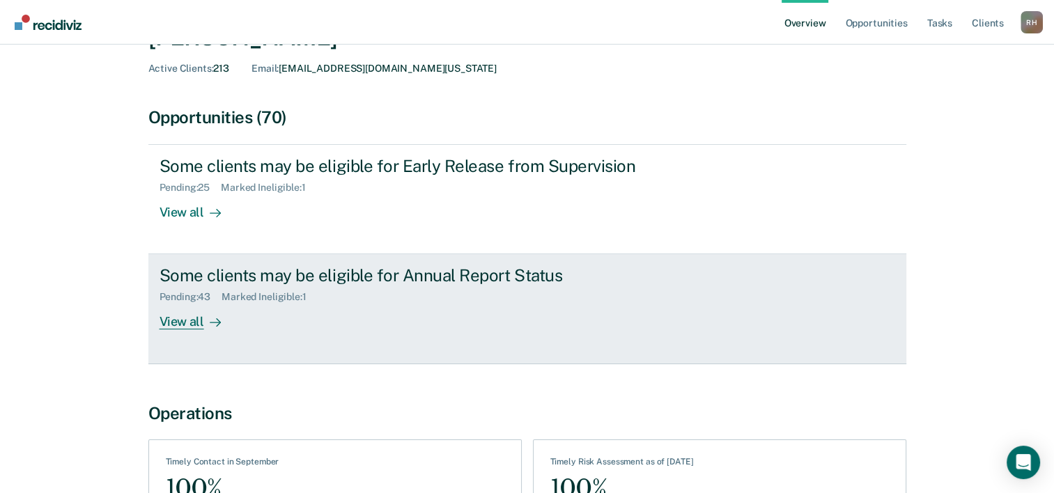
scroll to position [187, 0]
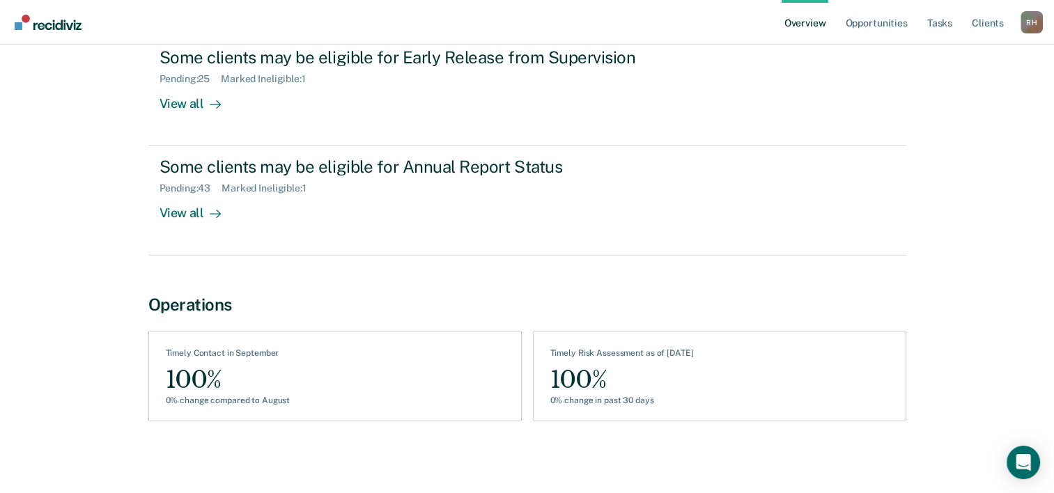
scroll to position [418, 0]
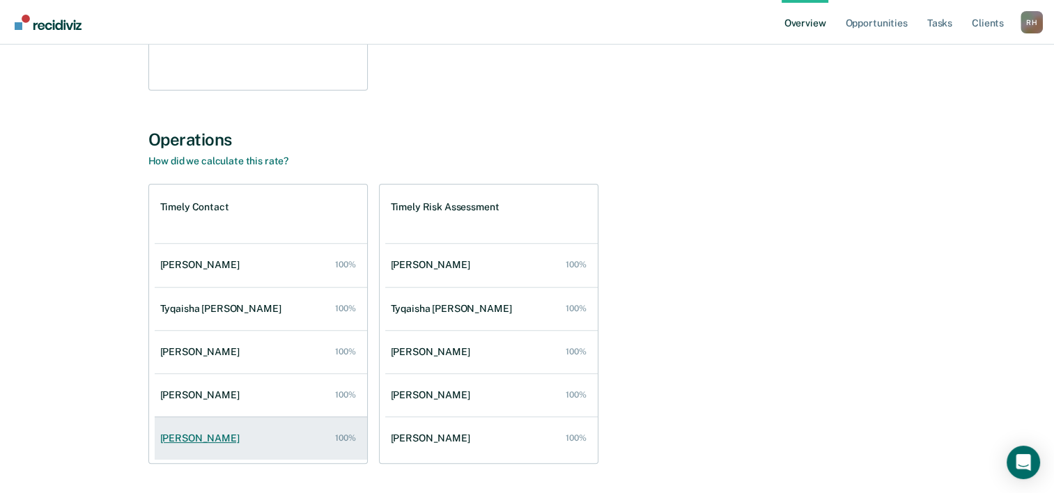
click at [228, 437] on div "[PERSON_NAME]" at bounding box center [202, 438] width 85 height 12
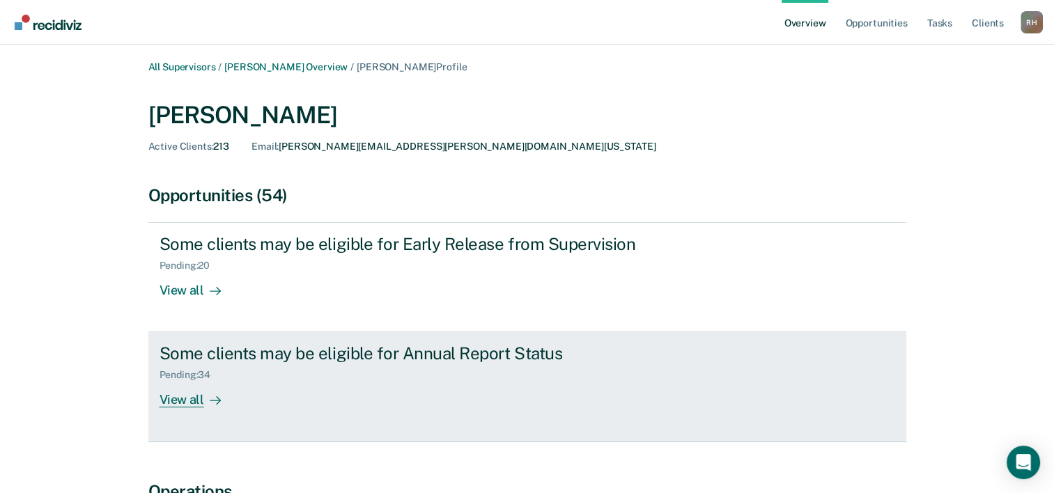
click at [172, 396] on div "View all" at bounding box center [198, 394] width 78 height 27
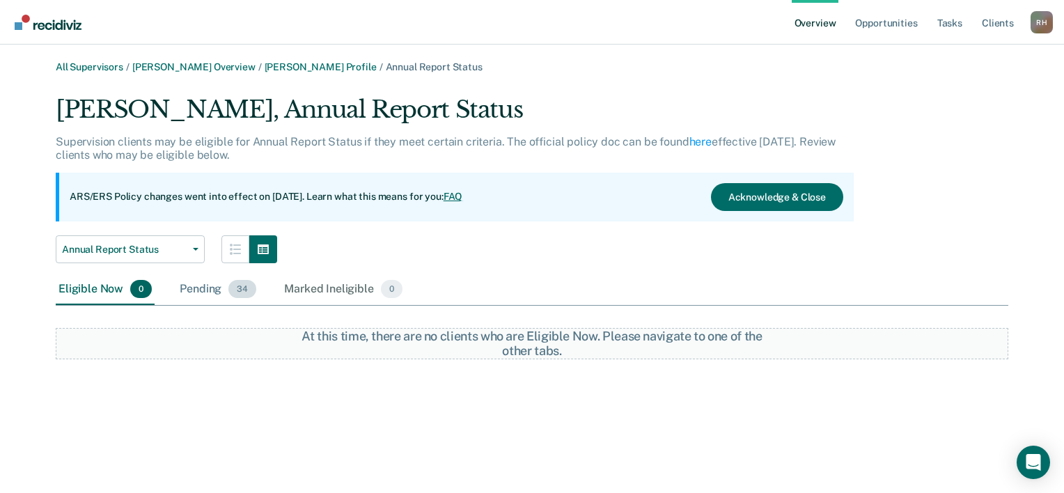
click at [198, 296] on div "Pending 34" at bounding box center [218, 289] width 82 height 31
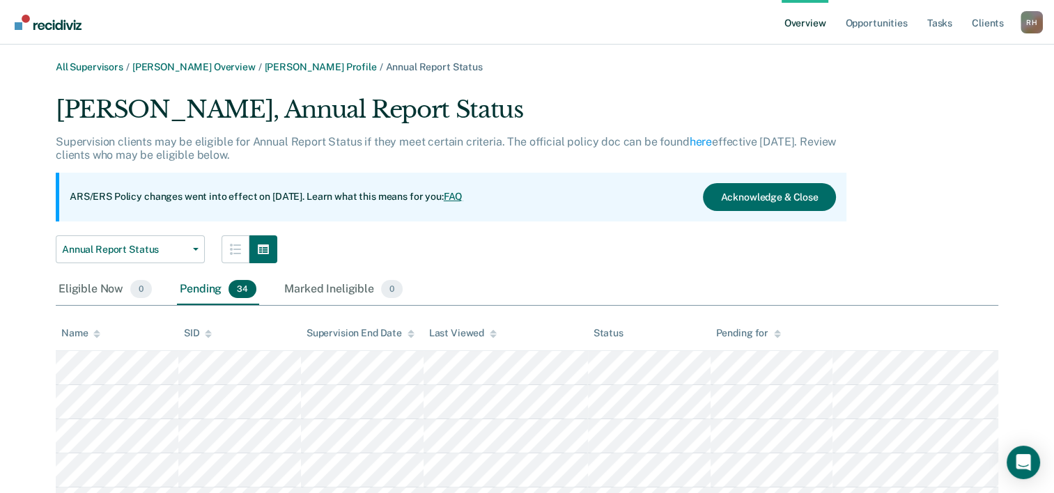
click at [97, 341] on th "Name" at bounding box center [117, 334] width 123 height 34
click at [95, 334] on icon at bounding box center [96, 335] width 7 height 3
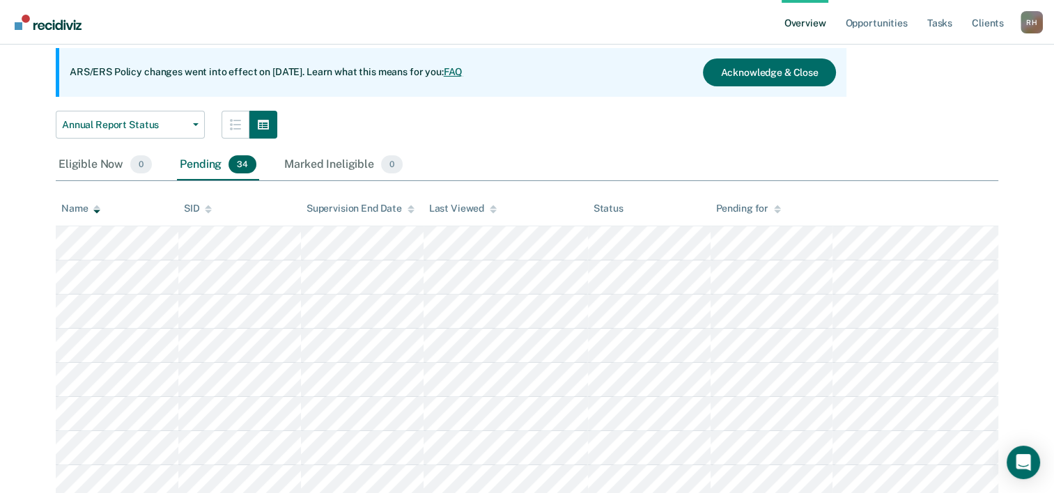
scroll to position [209, 0]
